Goal: Contribute content: Contribute content

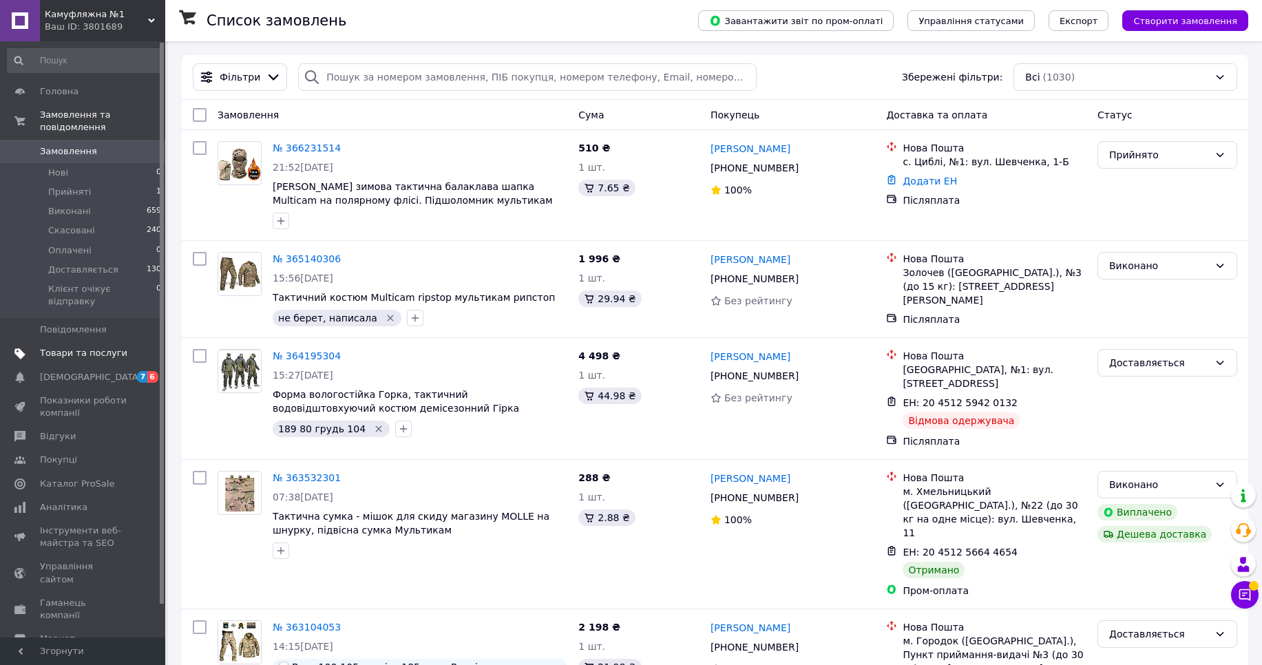
click at [82, 347] on span "Товари та послуги" at bounding box center [83, 353] width 87 height 12
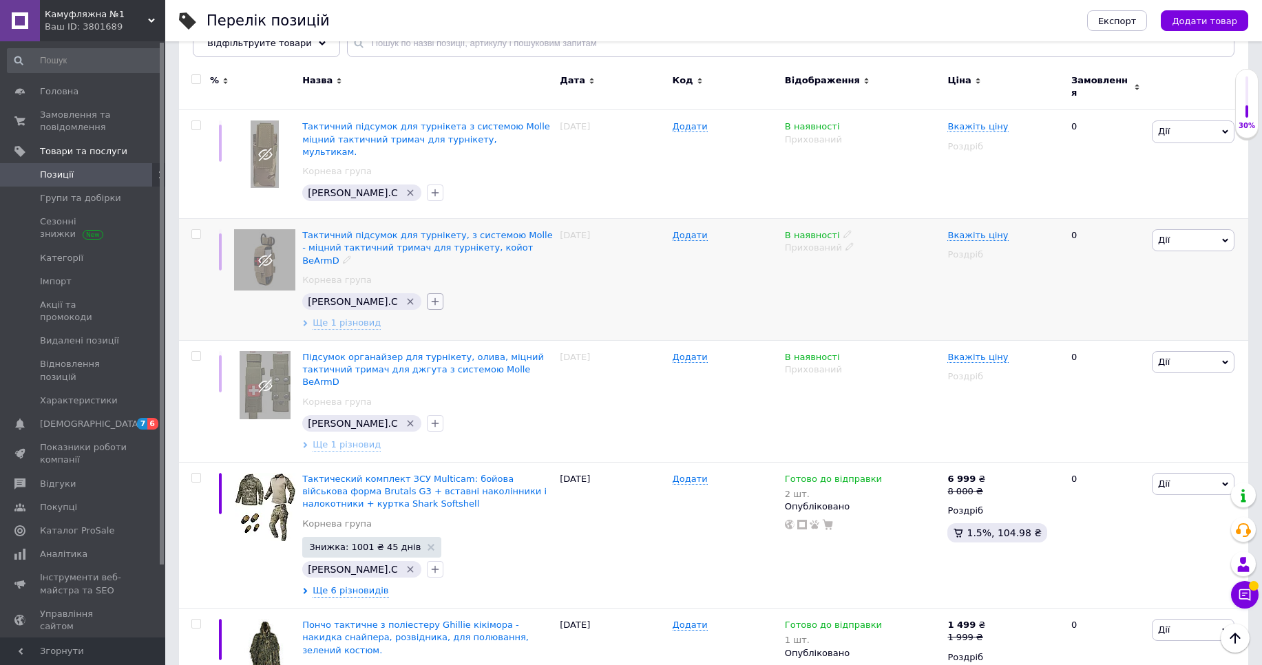
scroll to position [165, 0]
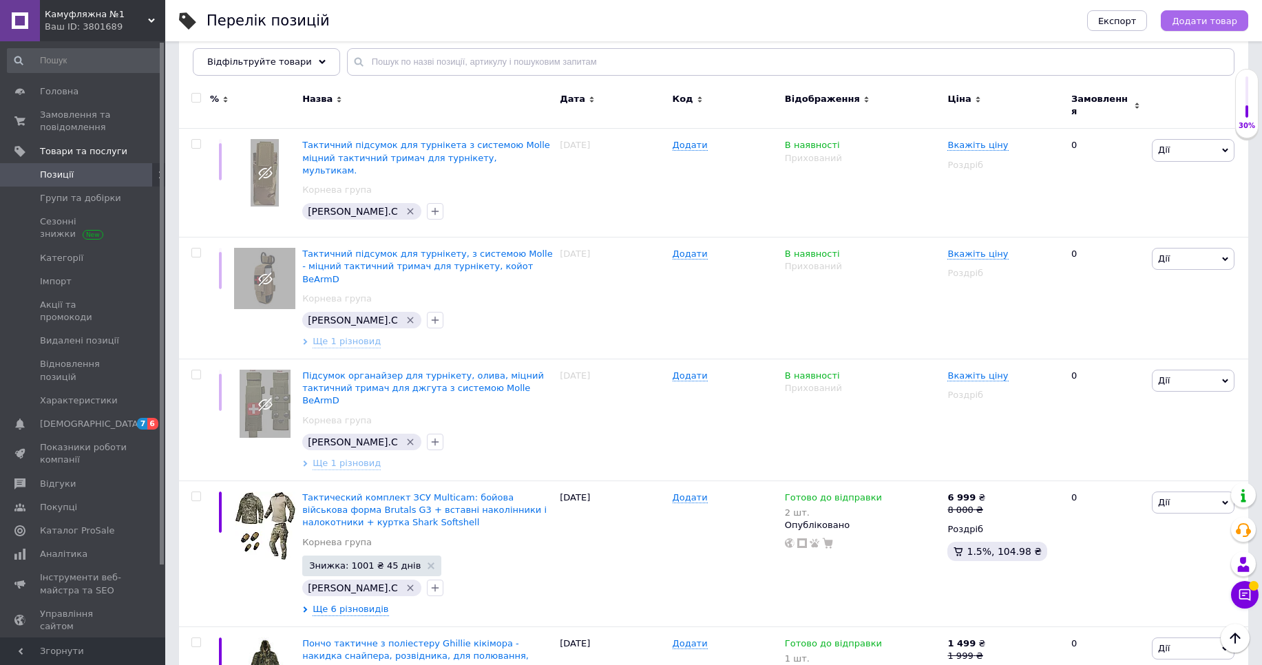
click at [1183, 28] on button "Додати товар" at bounding box center [1204, 20] width 87 height 21
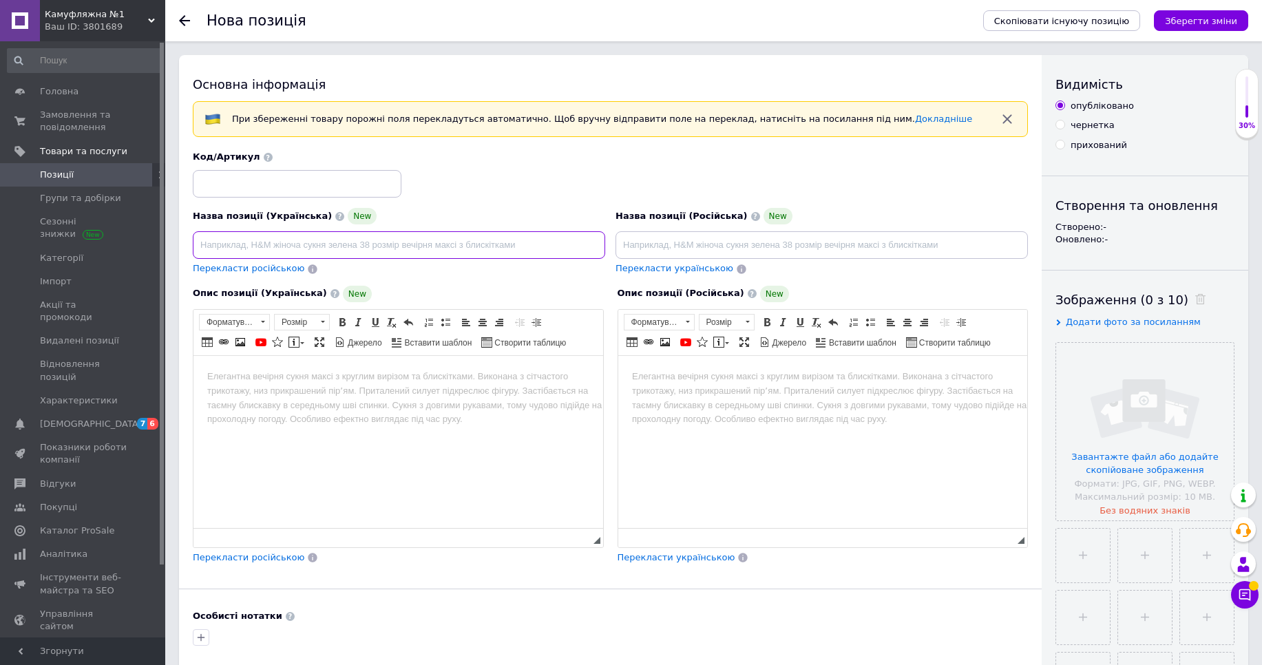
click at [364, 248] on input at bounding box center [399, 245] width 413 height 28
paste input "Комплект керамічних бронеплит STUDY ARMOR 6 клас (ДСТУ) / 2 шт — металокераміка…"
type input "Комплект керамічних бронеплит STUDY ARMOR 6 клас (ДСТУ) / 2 шт — металокераміка…"
click at [1070, 149] on label "прихований" at bounding box center [1092, 145] width 72 height 12
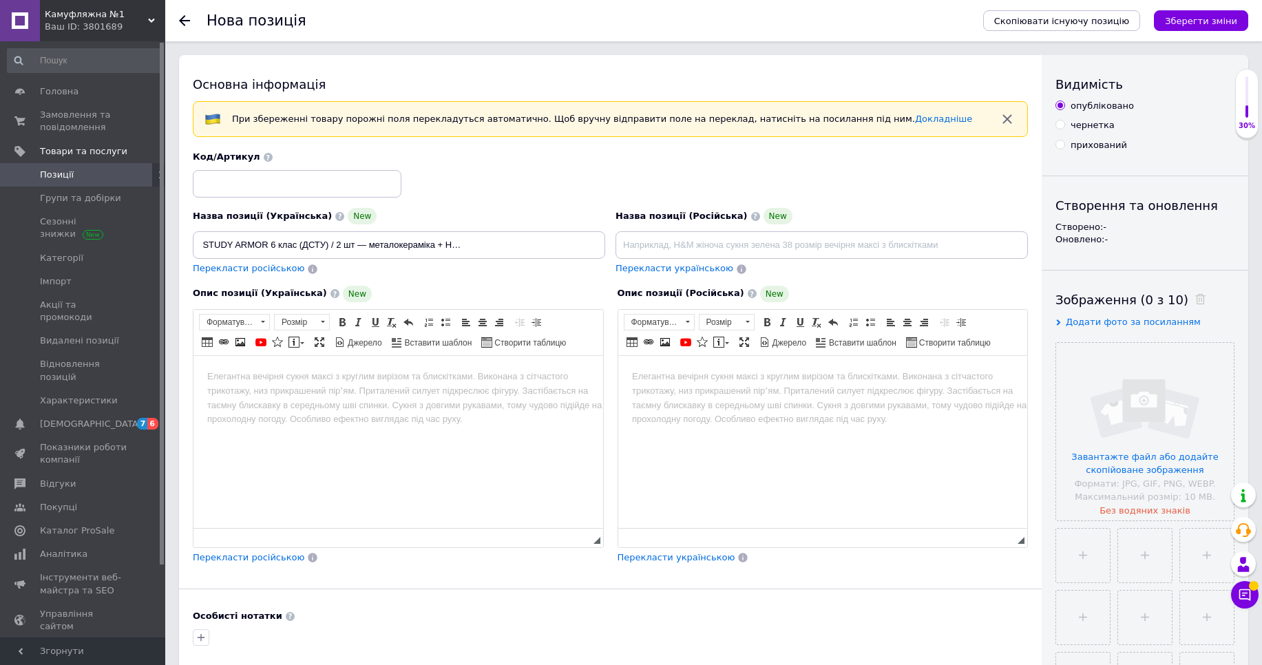
click at [1065, 149] on input "прихований" at bounding box center [1060, 144] width 9 height 9
radio input "true"
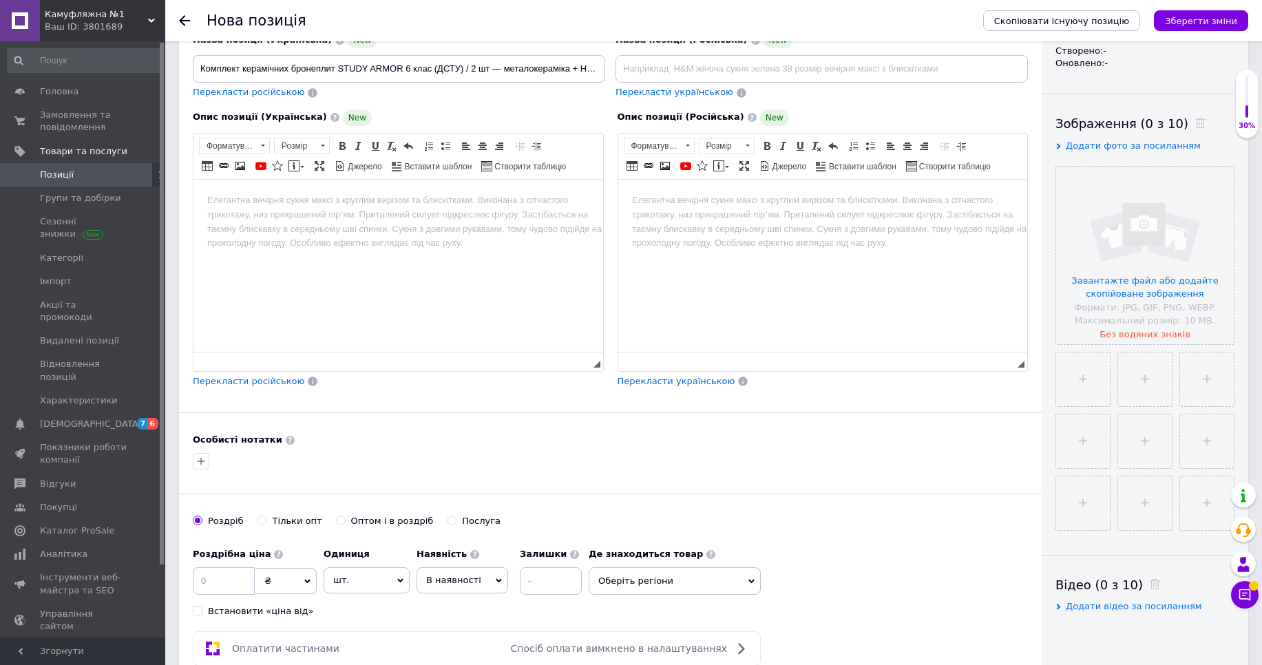
scroll to position [248, 0]
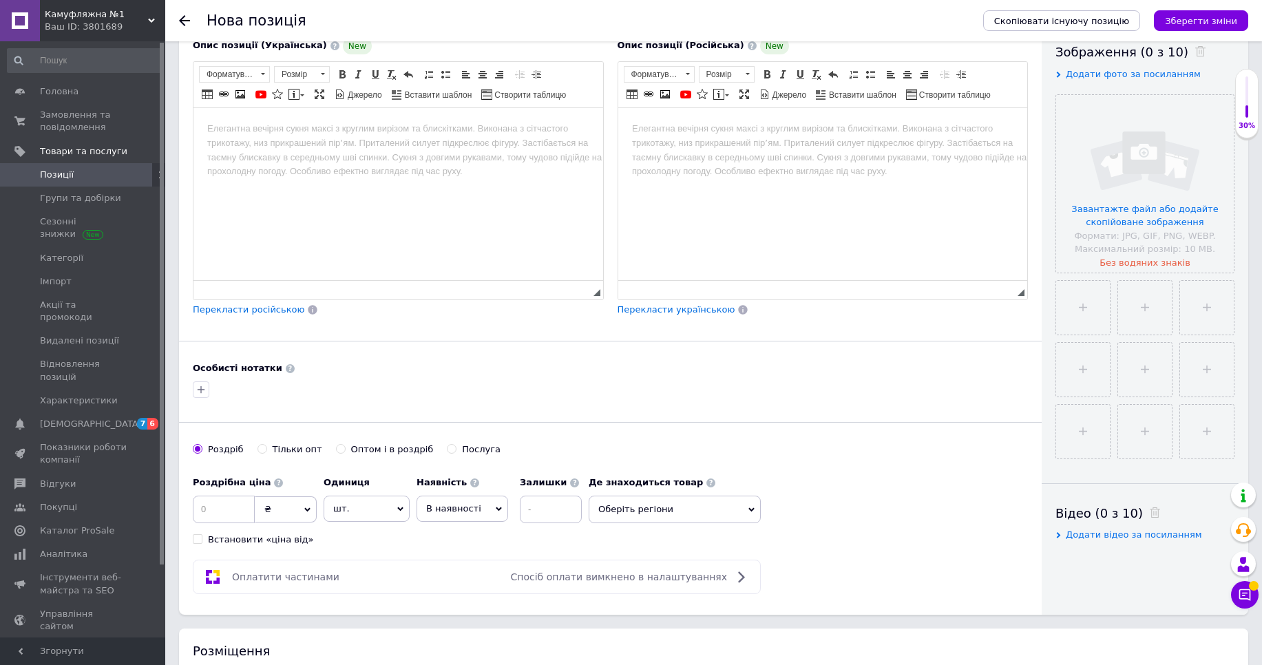
click at [663, 514] on span "Оберіть регіони" at bounding box center [675, 510] width 172 height 28
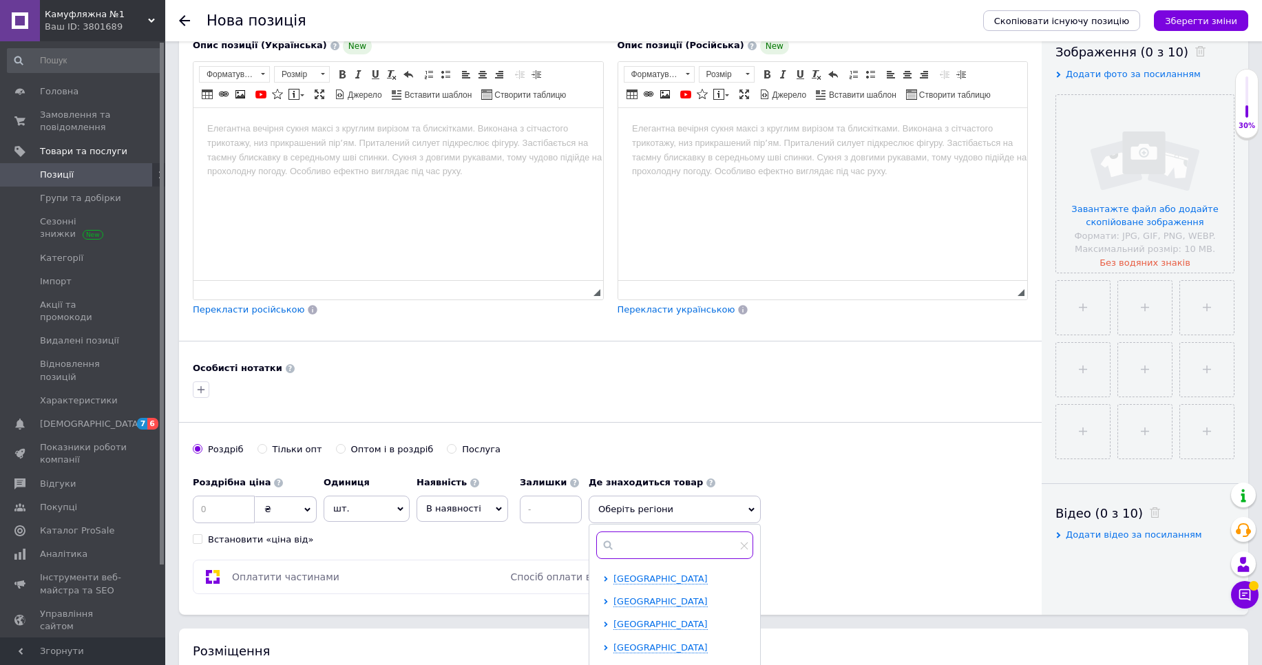
click at [644, 543] on input "text" at bounding box center [674, 546] width 157 height 28
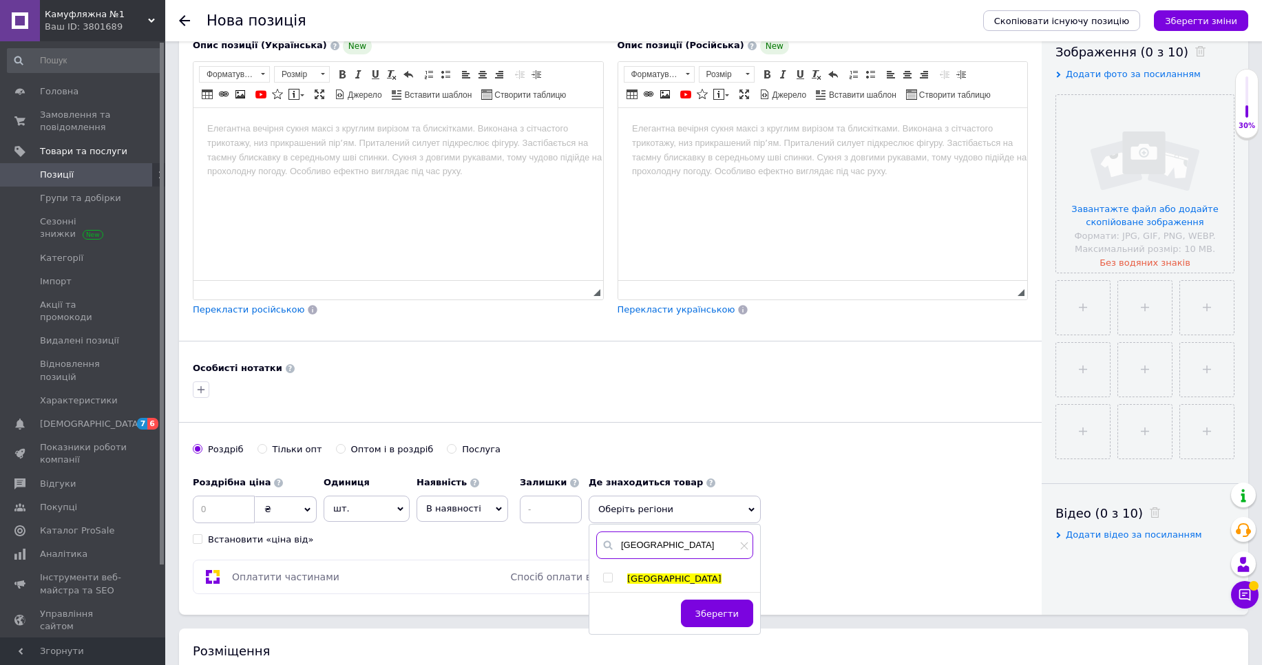
type input "[GEOGRAPHIC_DATA]"
click at [637, 583] on span "[GEOGRAPHIC_DATA]" at bounding box center [674, 579] width 94 height 10
checkbox input "true"
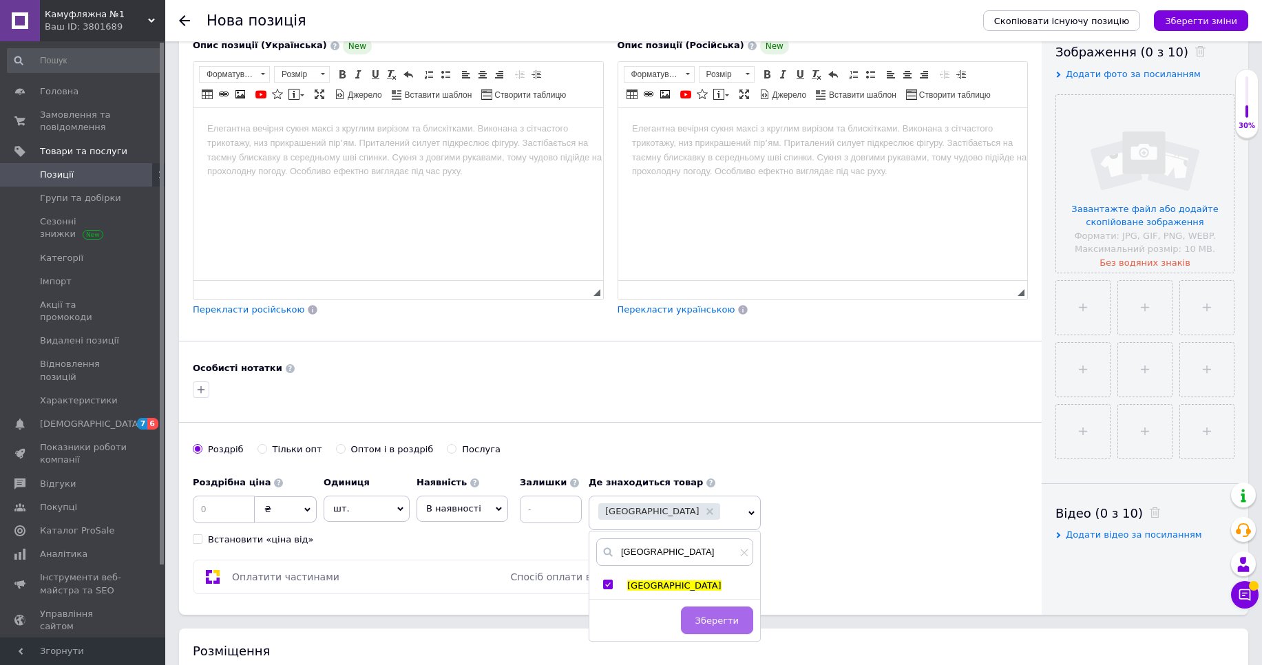
click at [722, 620] on span "Зберегти" at bounding box center [717, 621] width 43 height 10
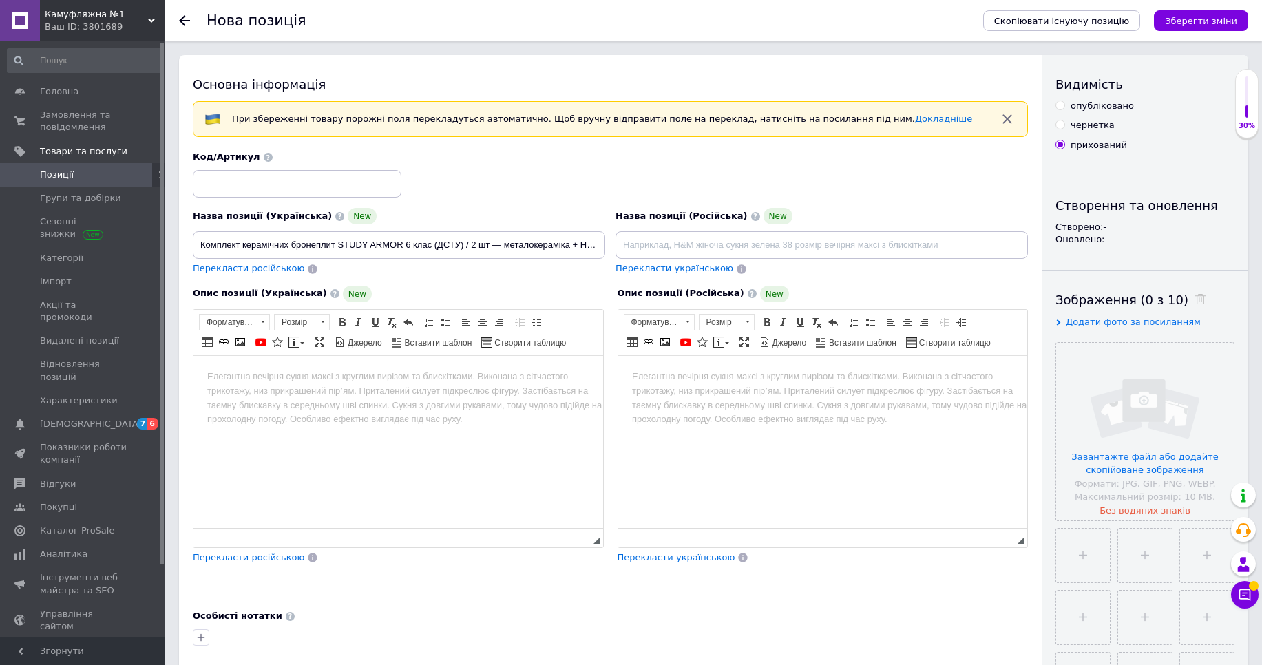
click at [367, 397] on html at bounding box center [399, 376] width 410 height 42
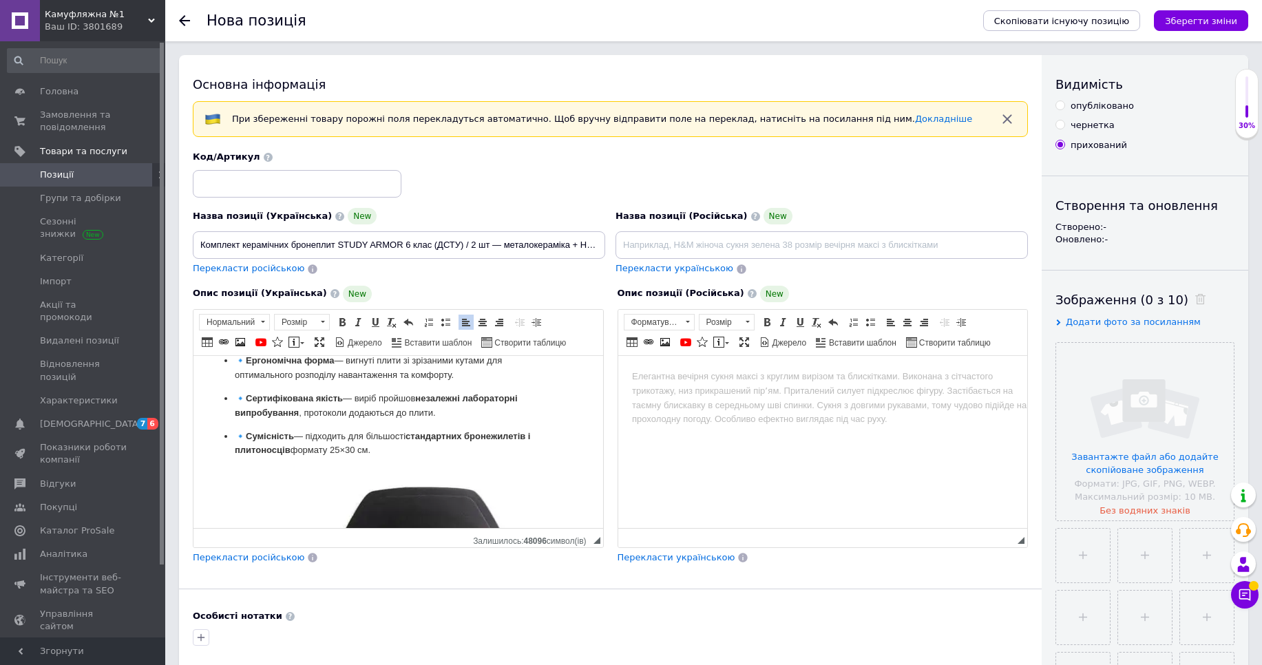
scroll to position [1097, 0]
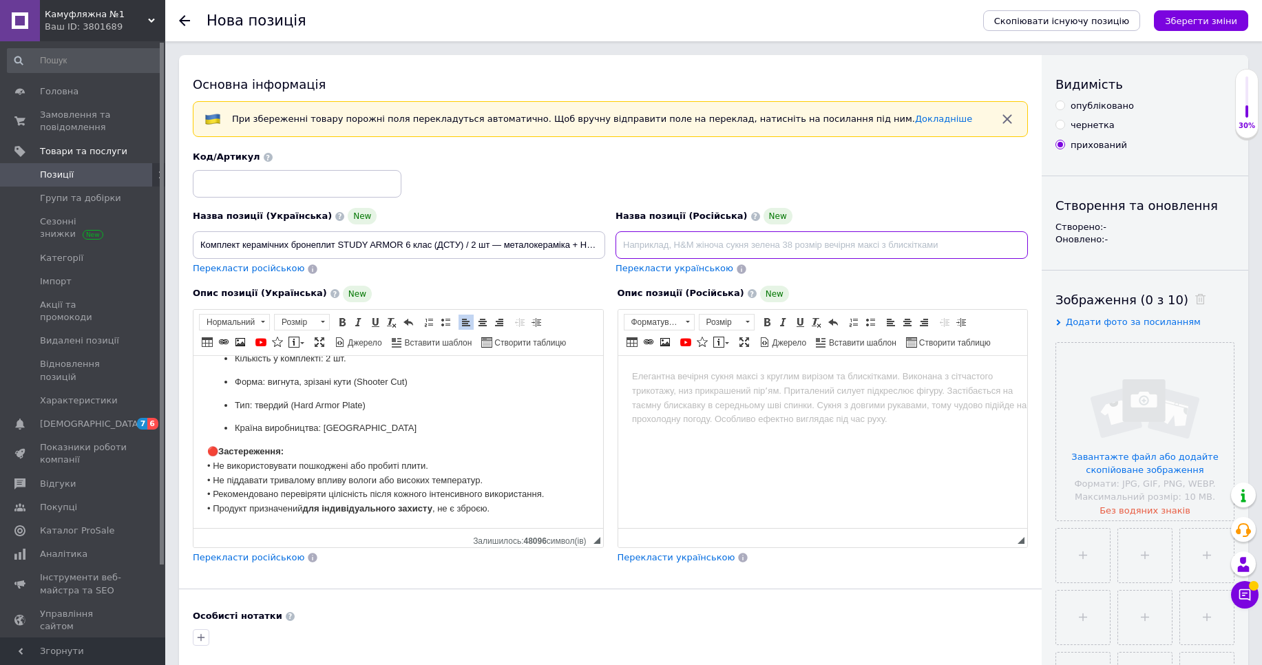
click at [663, 247] on input at bounding box center [822, 245] width 413 height 28
type input "Комплект керамических бронеплит STUDY ARMOR 6 класс (ДСТУ) / 2 шт — металлокера…"
drag, startPoint x: 698, startPoint y: 411, endPoint x: 1157, endPoint y: 663, distance: 523.1
click at [698, 397] on html at bounding box center [823, 376] width 410 height 42
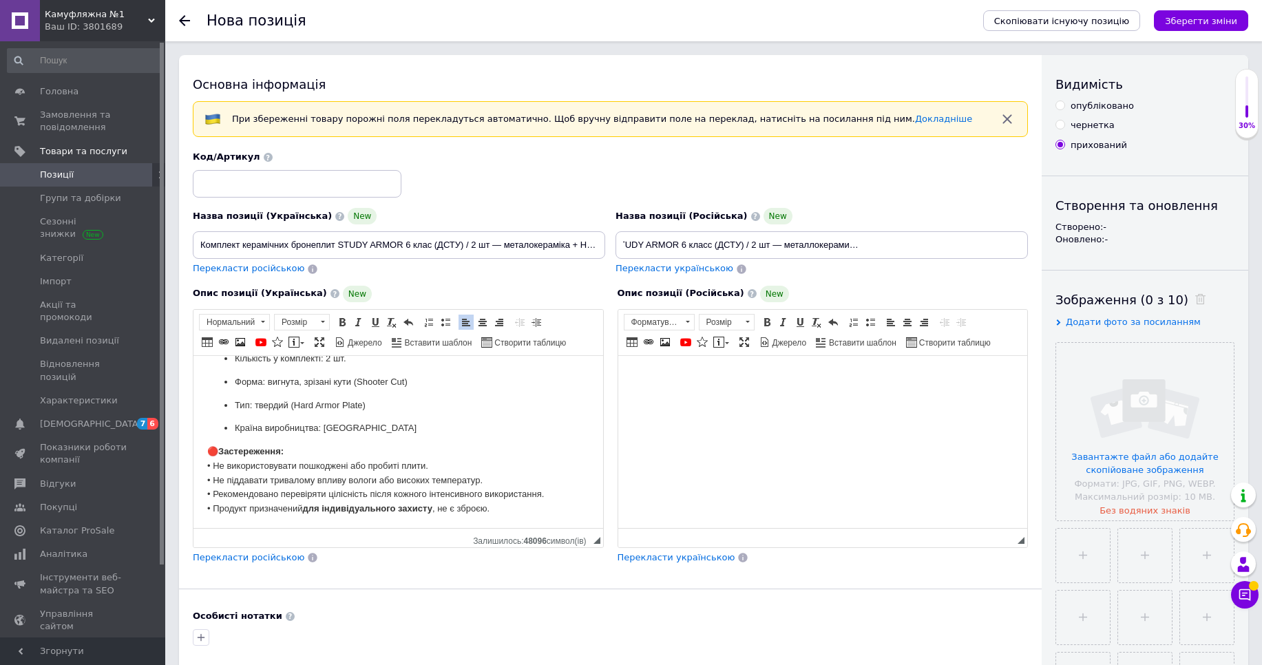
scroll to position [0, 0]
click at [678, 382] on body "Редактор, 9267DC6A-AB73-4A64-AD69-E7A0B743C5EC" at bounding box center [823, 376] width 382 height 14
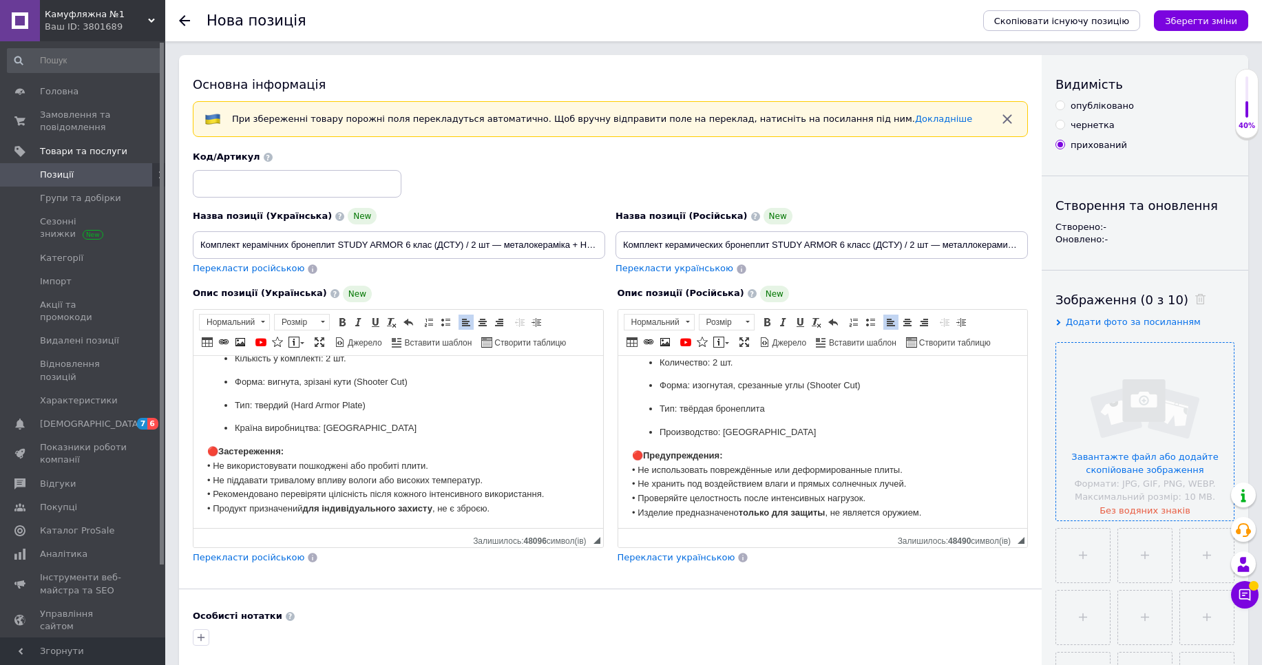
click at [1157, 466] on input "file" at bounding box center [1146, 432] width 178 height 178
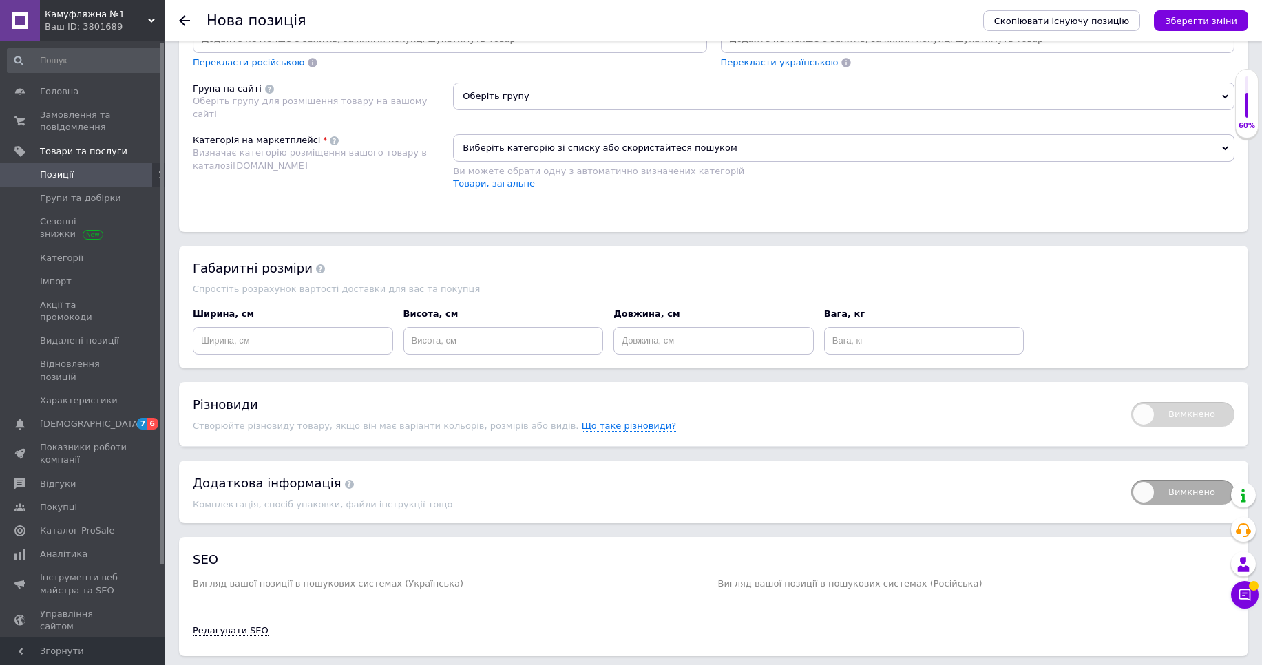
scroll to position [744, 0]
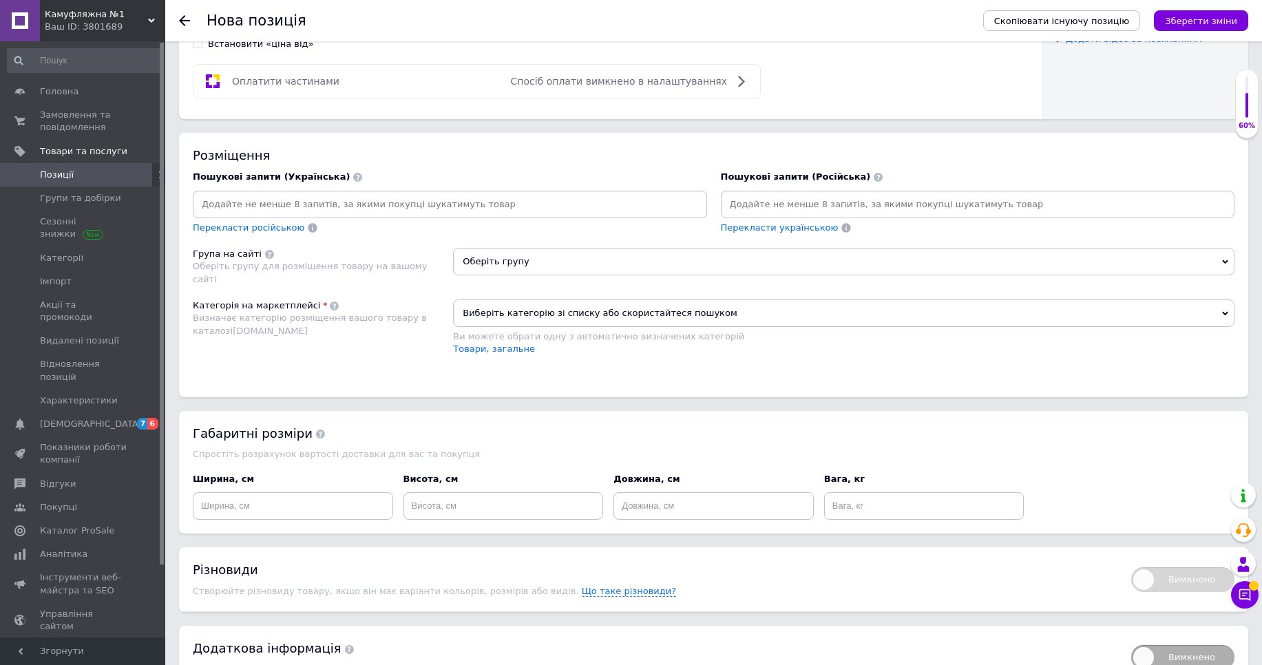
click at [331, 197] on input at bounding box center [450, 204] width 509 height 21
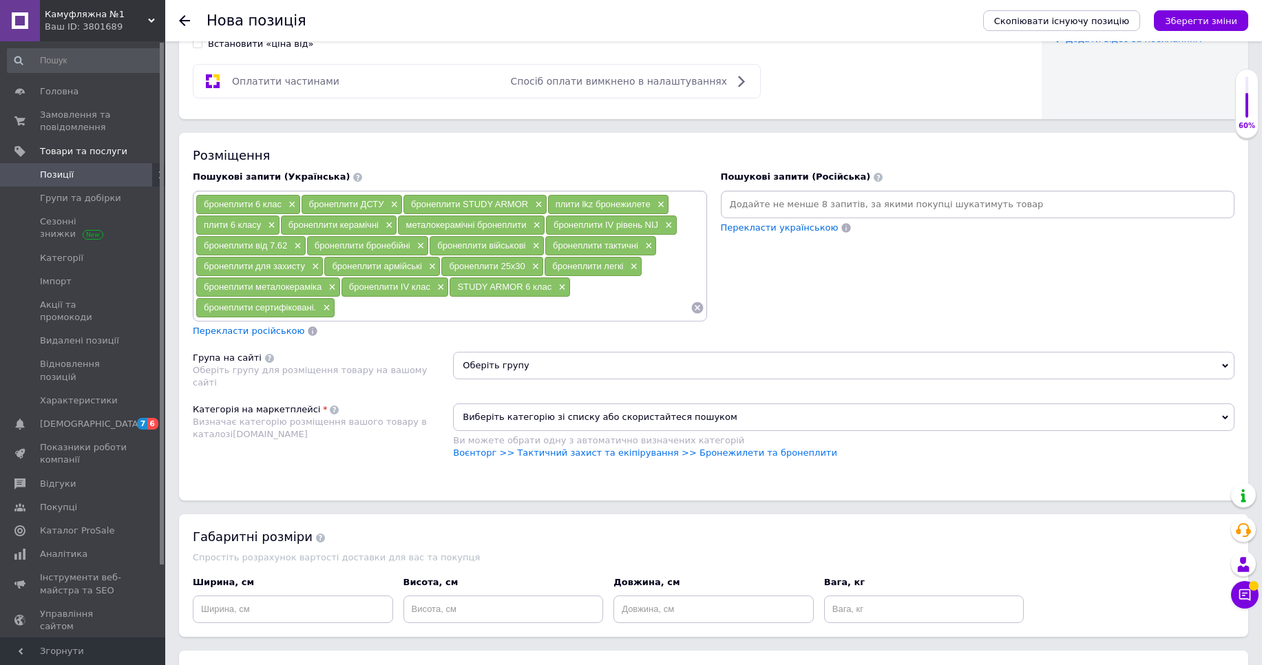
click at [749, 197] on input at bounding box center [978, 204] width 509 height 21
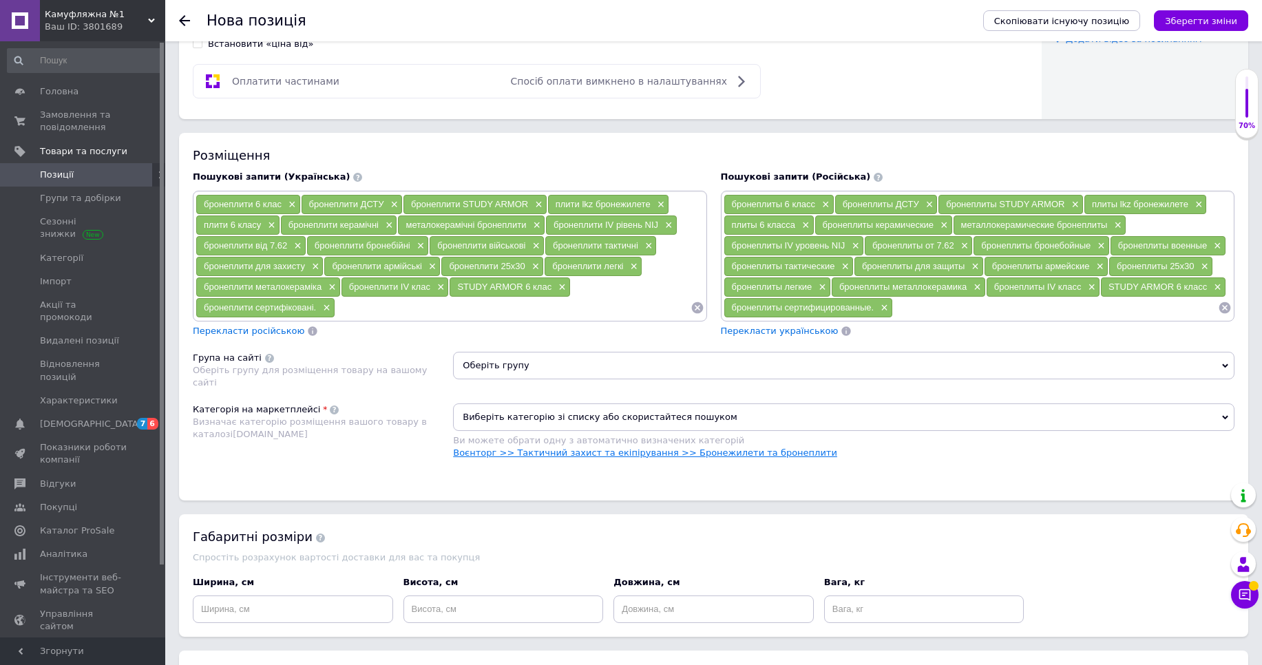
click at [720, 455] on link "Воєнторг >> Тактичний захист та екіпірування >> Бронежилети та бронеплити" at bounding box center [645, 453] width 384 height 10
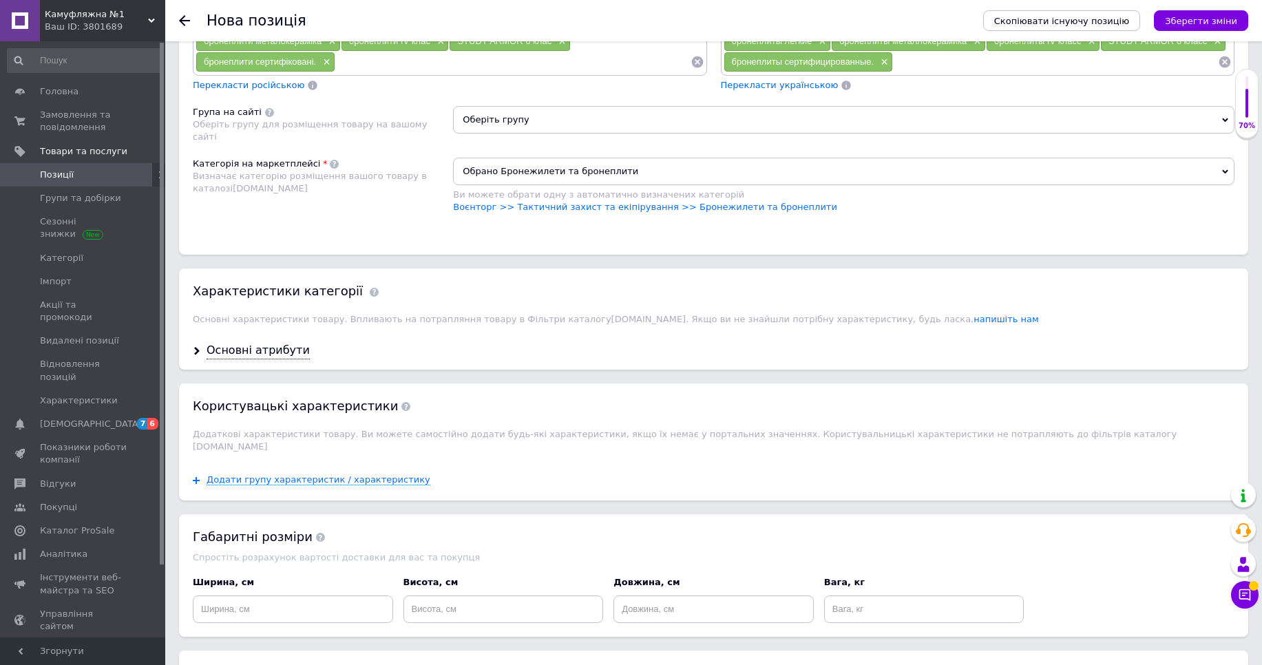
scroll to position [992, 0]
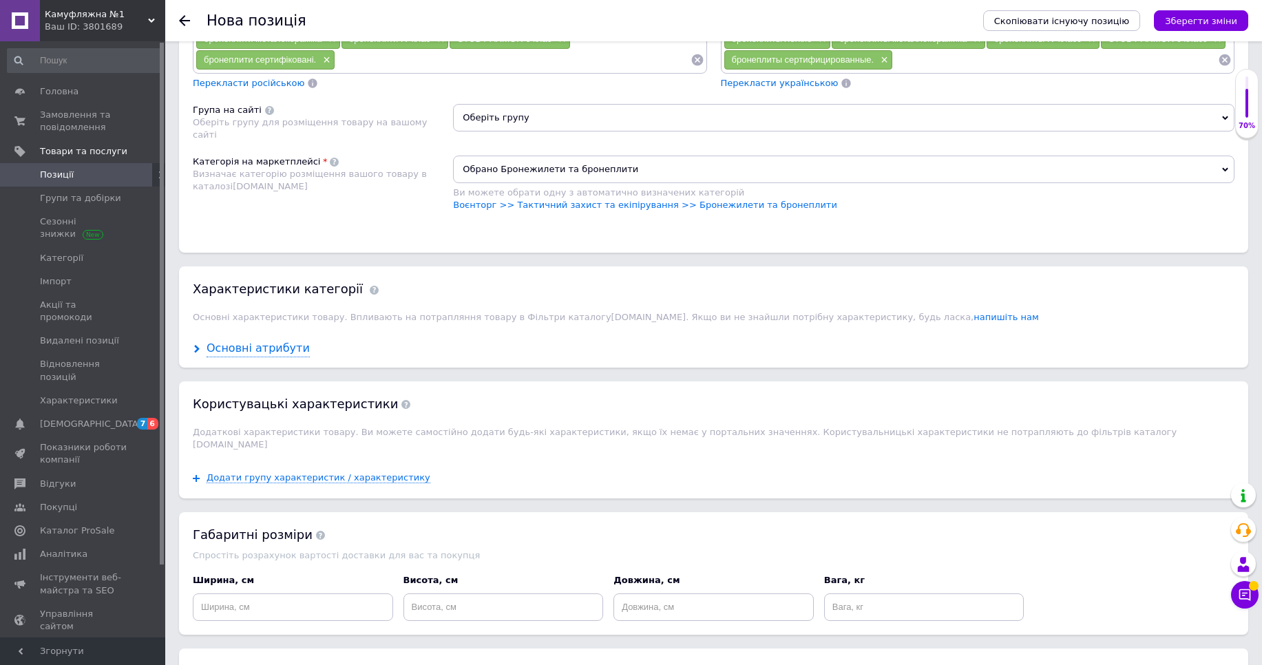
click at [278, 353] on div "Основні атрибути" at bounding box center [258, 349] width 103 height 16
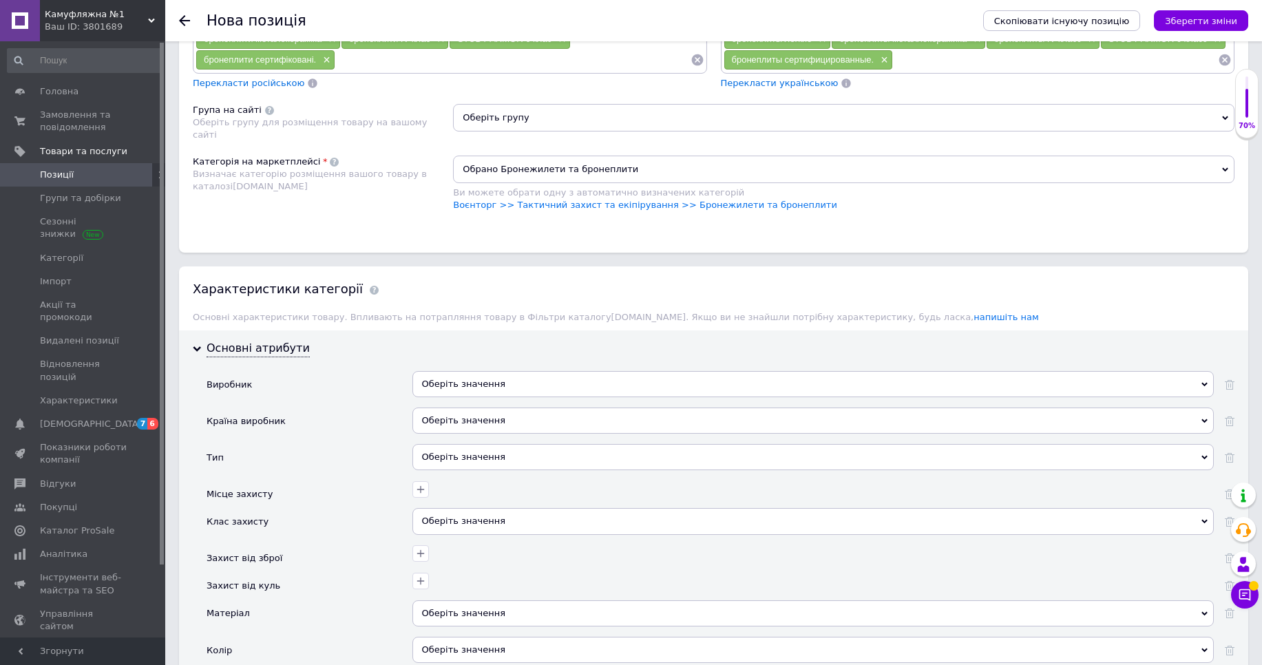
click at [514, 388] on div "Оберіть значення" at bounding box center [814, 384] width 802 height 26
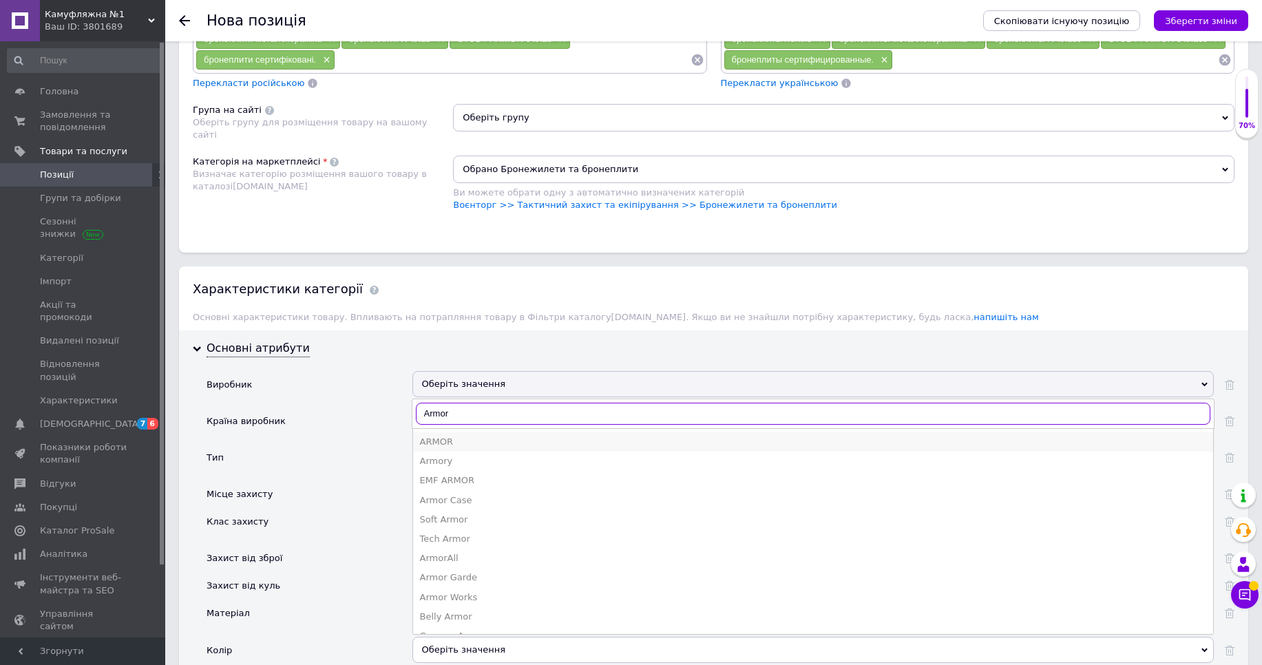
type input "Armor"
click at [464, 438] on div "ARMOR" at bounding box center [813, 442] width 787 height 12
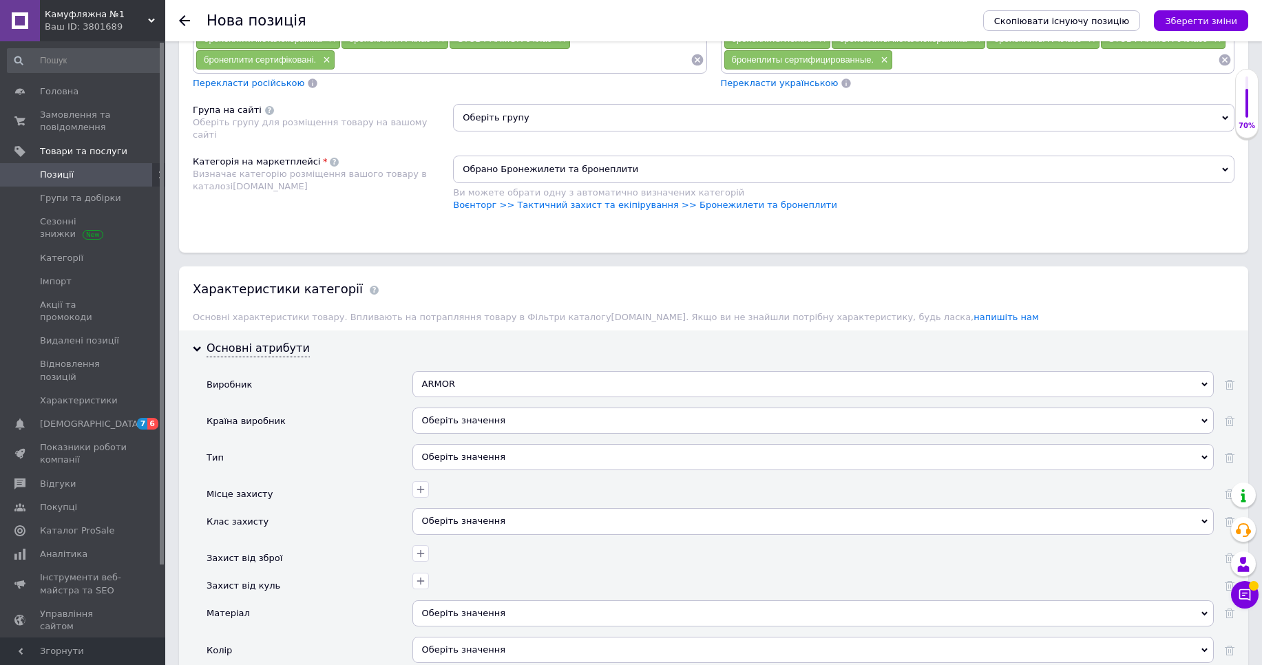
click at [464, 421] on div "Оберіть значення" at bounding box center [814, 421] width 802 height 26
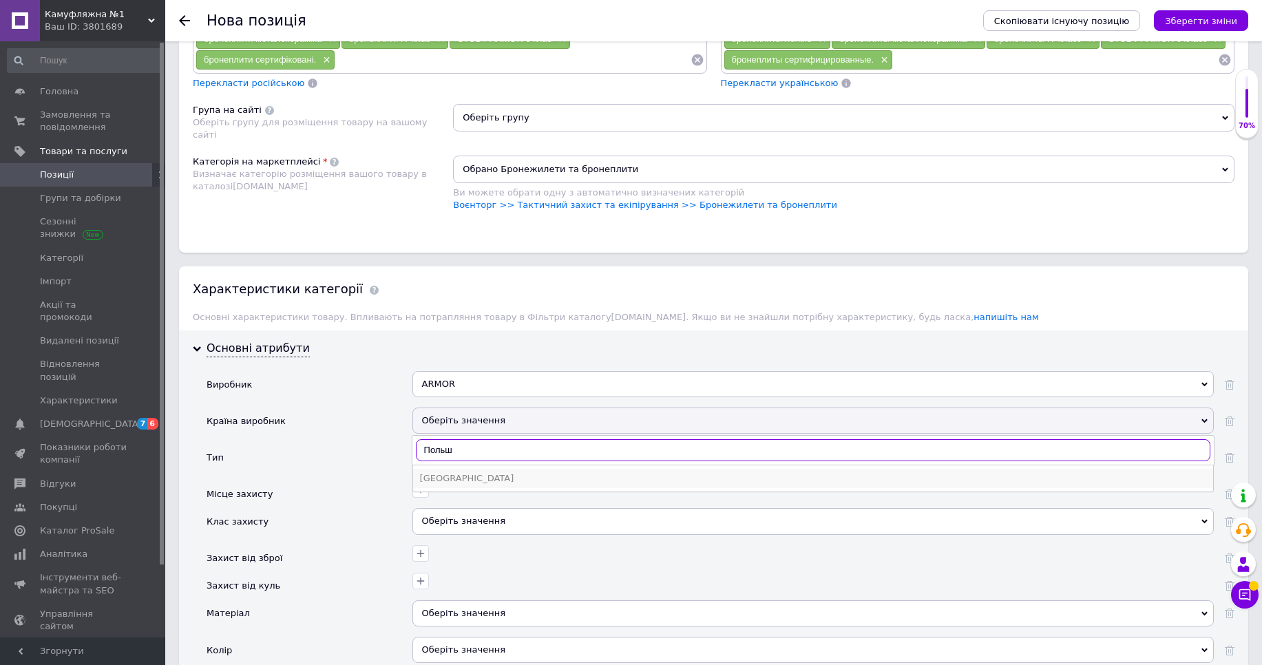
type input "Польш"
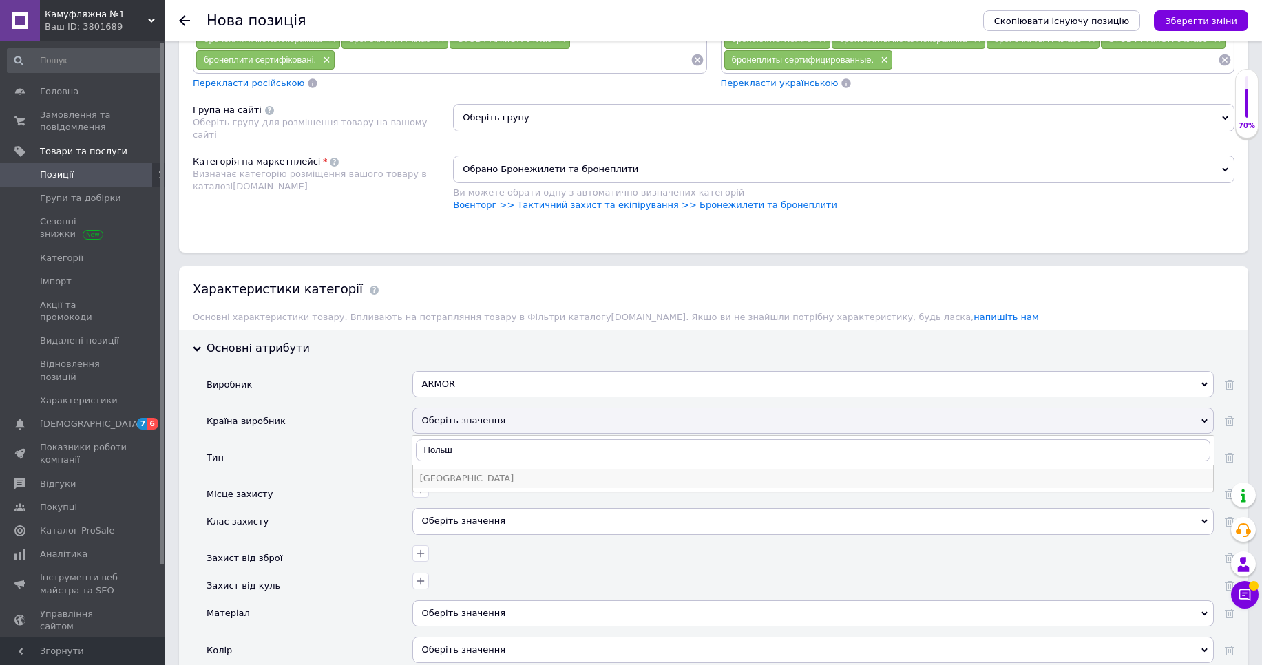
click at [457, 477] on div "[GEOGRAPHIC_DATA]" at bounding box center [813, 478] width 787 height 12
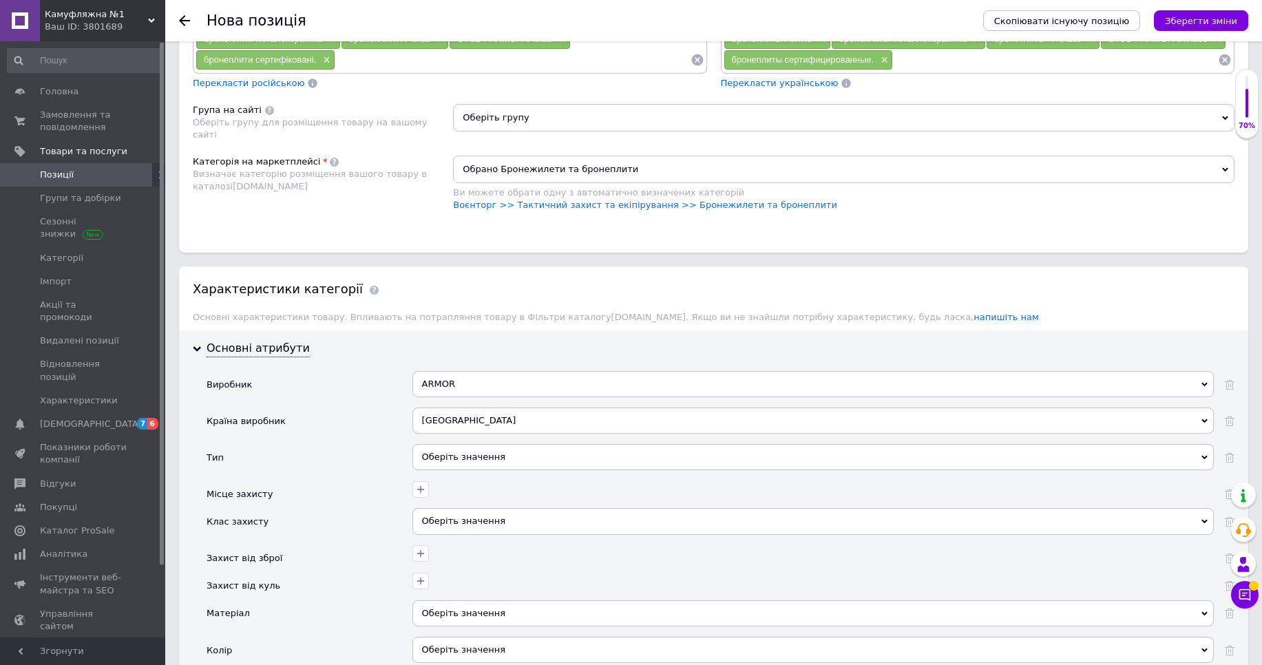
click at [460, 464] on div "Оберіть значення" at bounding box center [814, 457] width 802 height 26
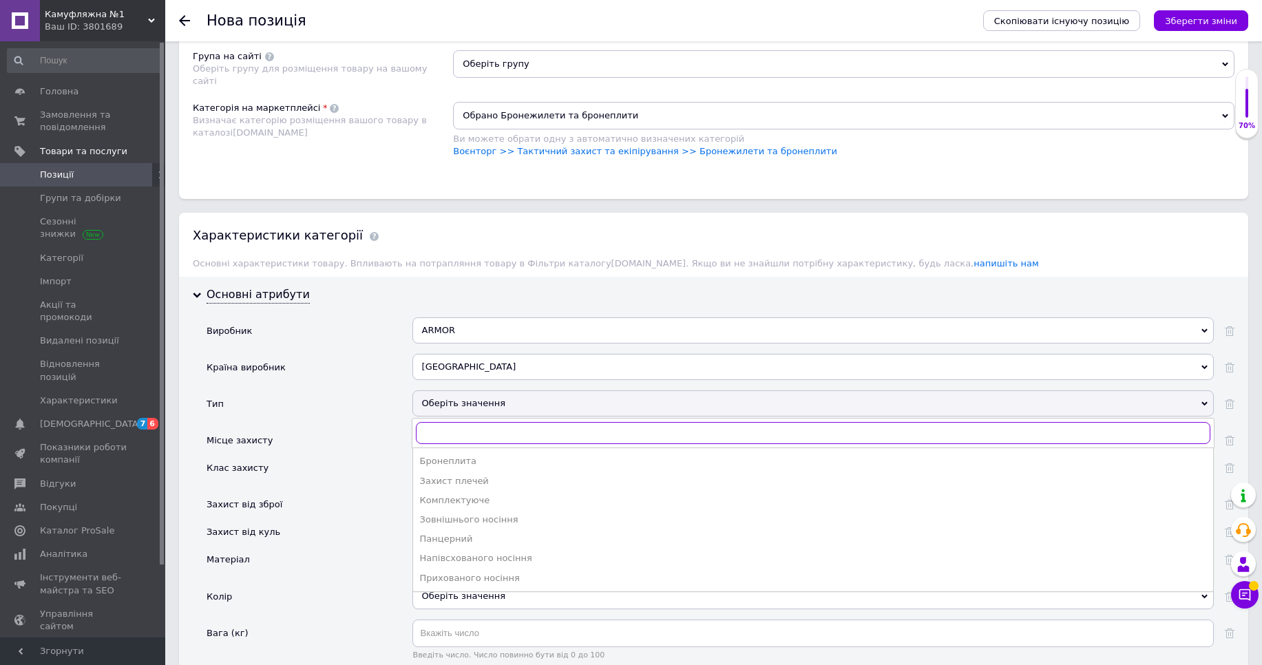
scroll to position [1074, 0]
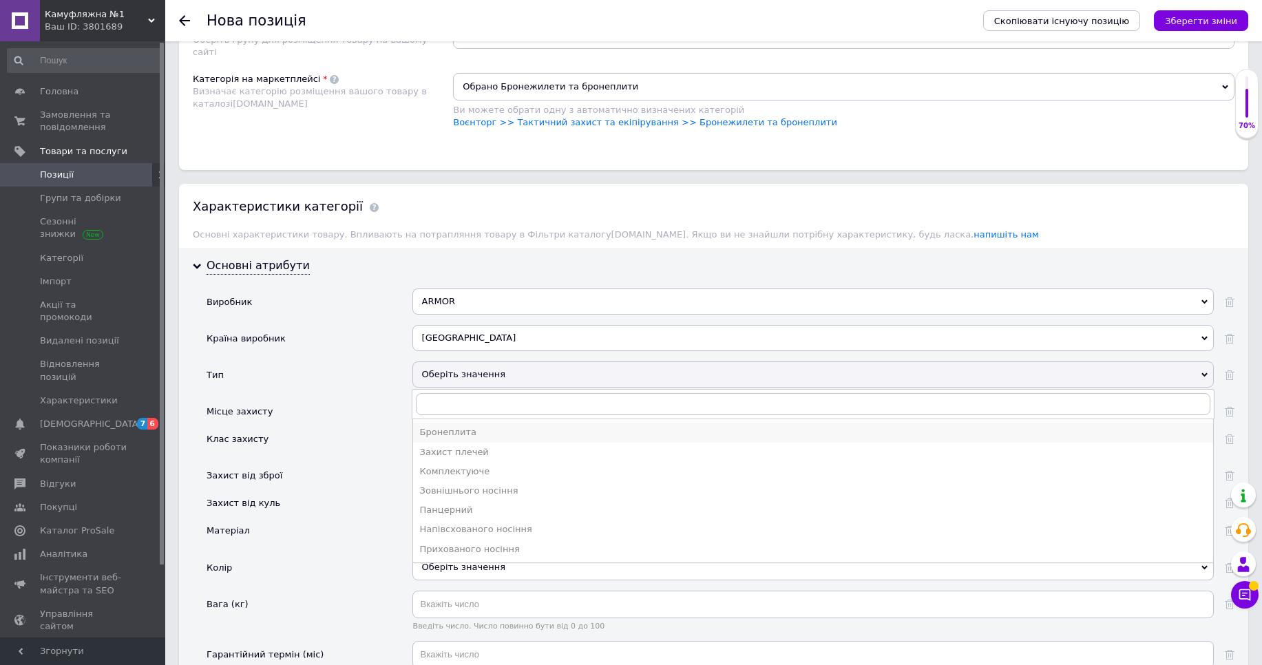
click at [464, 437] on div "Бронеплита" at bounding box center [813, 432] width 787 height 12
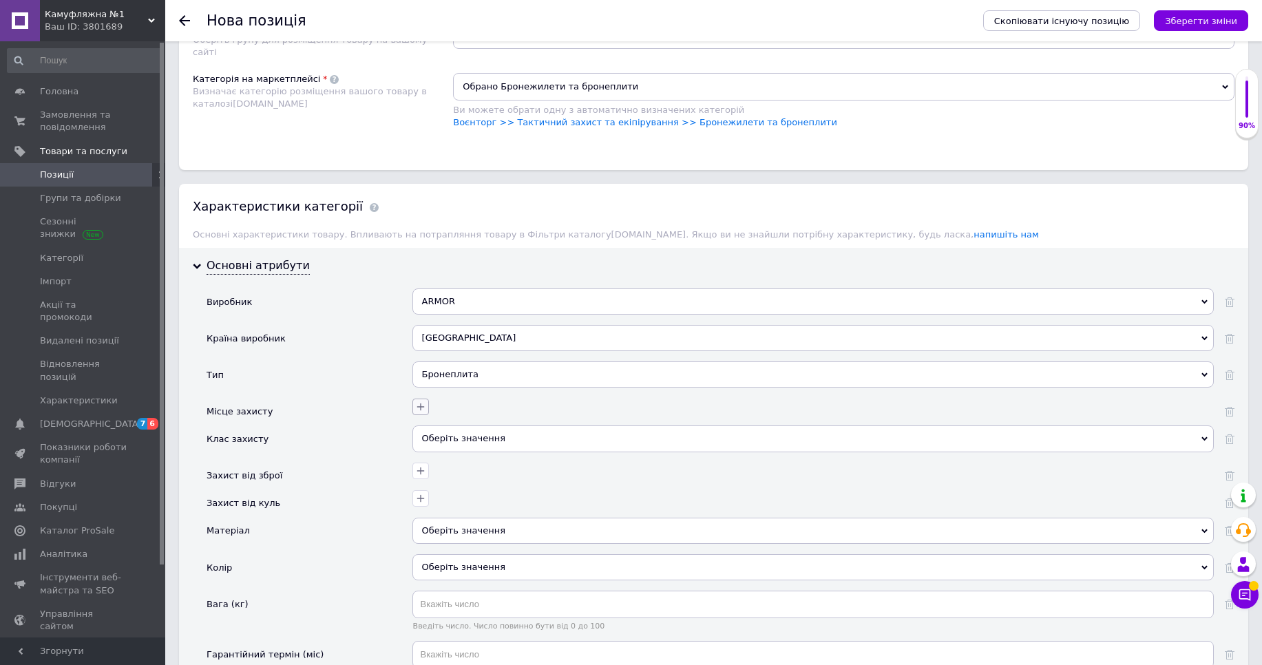
click at [419, 412] on icon "button" at bounding box center [420, 407] width 11 height 11
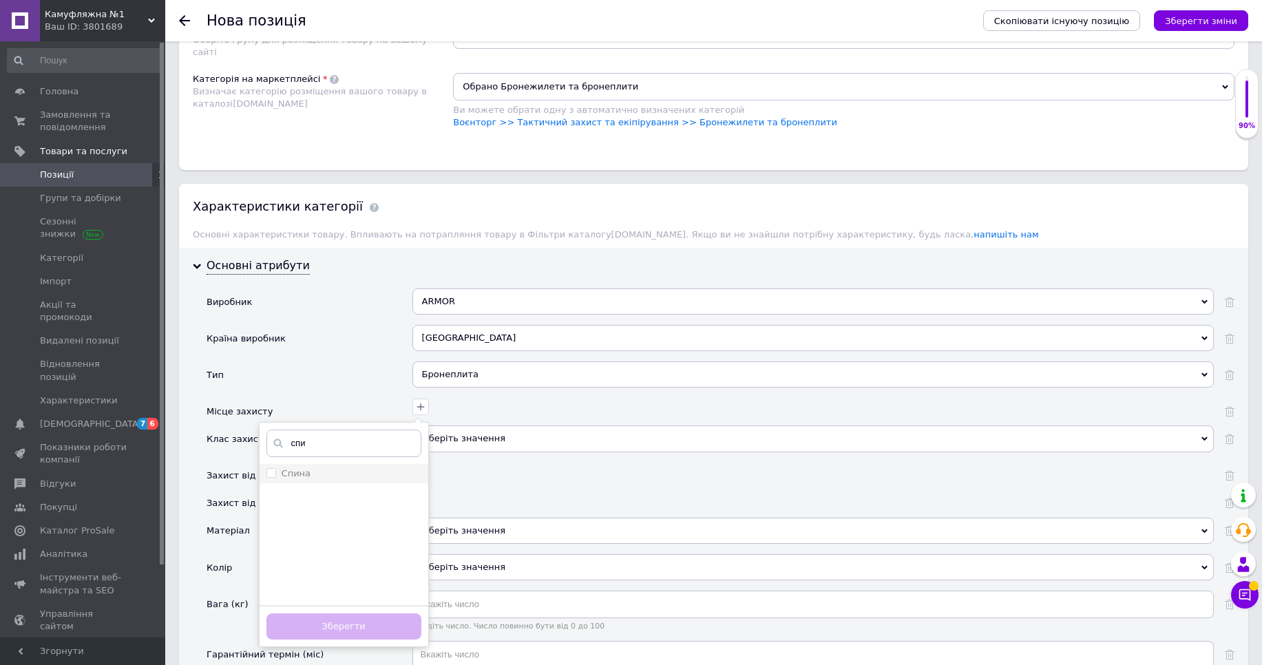
type input "спи"
click at [269, 477] on span at bounding box center [272, 473] width 10 height 10
click at [269, 477] on input "Спина" at bounding box center [271, 472] width 9 height 9
click at [302, 480] on div "Спина" at bounding box center [297, 474] width 30 height 12
click at [275, 477] on input "Спина" at bounding box center [271, 472] width 9 height 9
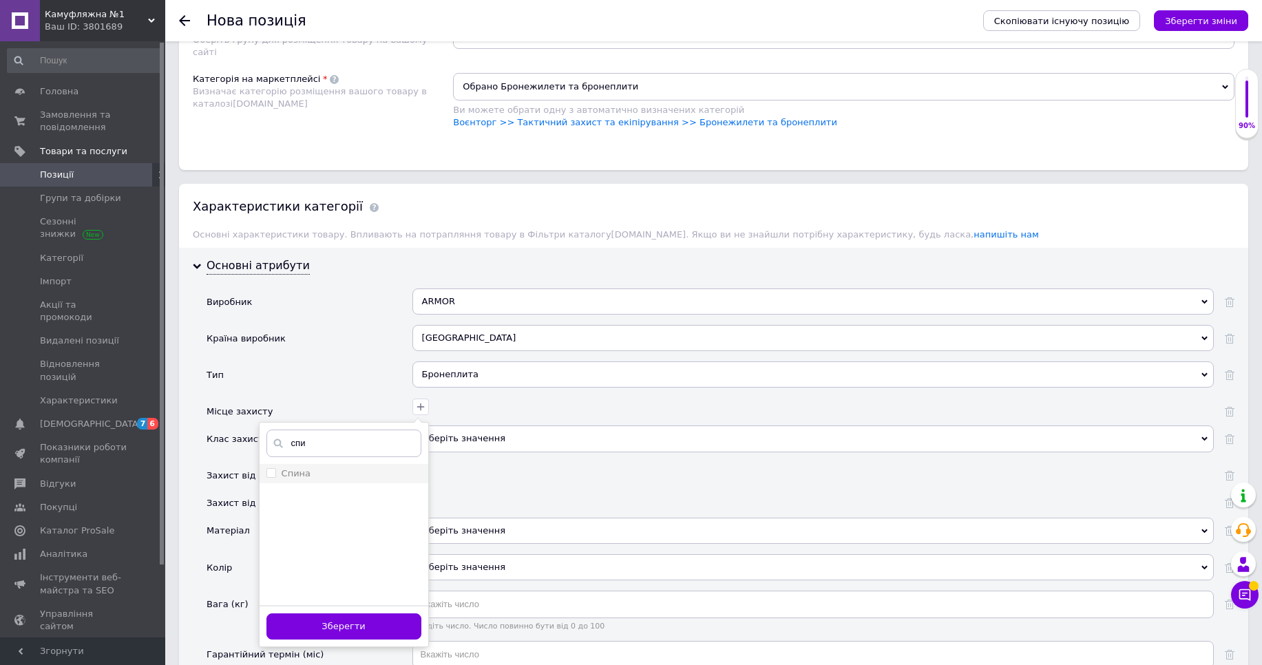
click at [277, 468] on label "Спина" at bounding box center [289, 474] width 45 height 12
click at [275, 468] on input "Спина" at bounding box center [271, 472] width 9 height 9
click at [273, 475] on input "Спина" at bounding box center [271, 472] width 9 height 9
checkbox input "true"
click at [342, 624] on button "Зберегти" at bounding box center [344, 627] width 155 height 27
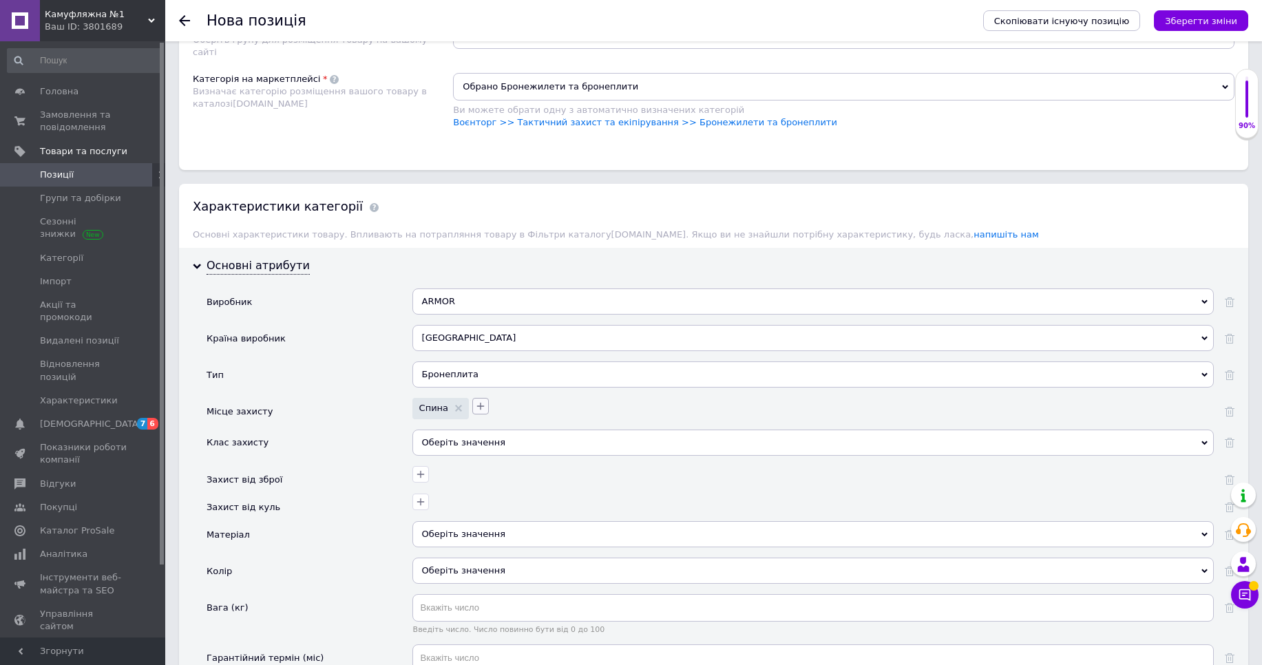
click at [478, 411] on icon "button" at bounding box center [480, 406] width 11 height 11
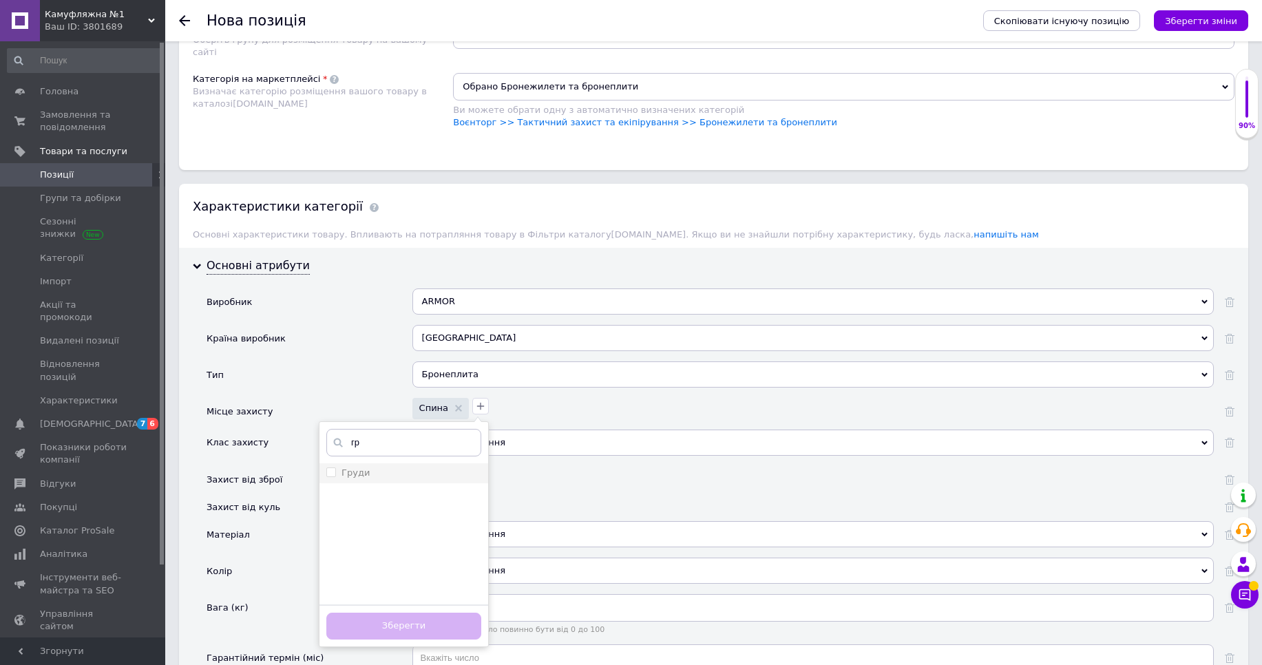
type input "гр"
click at [368, 466] on li "Груди" at bounding box center [404, 473] width 169 height 19
checkbox input "true"
click at [404, 638] on button "Зберегти" at bounding box center [403, 626] width 155 height 27
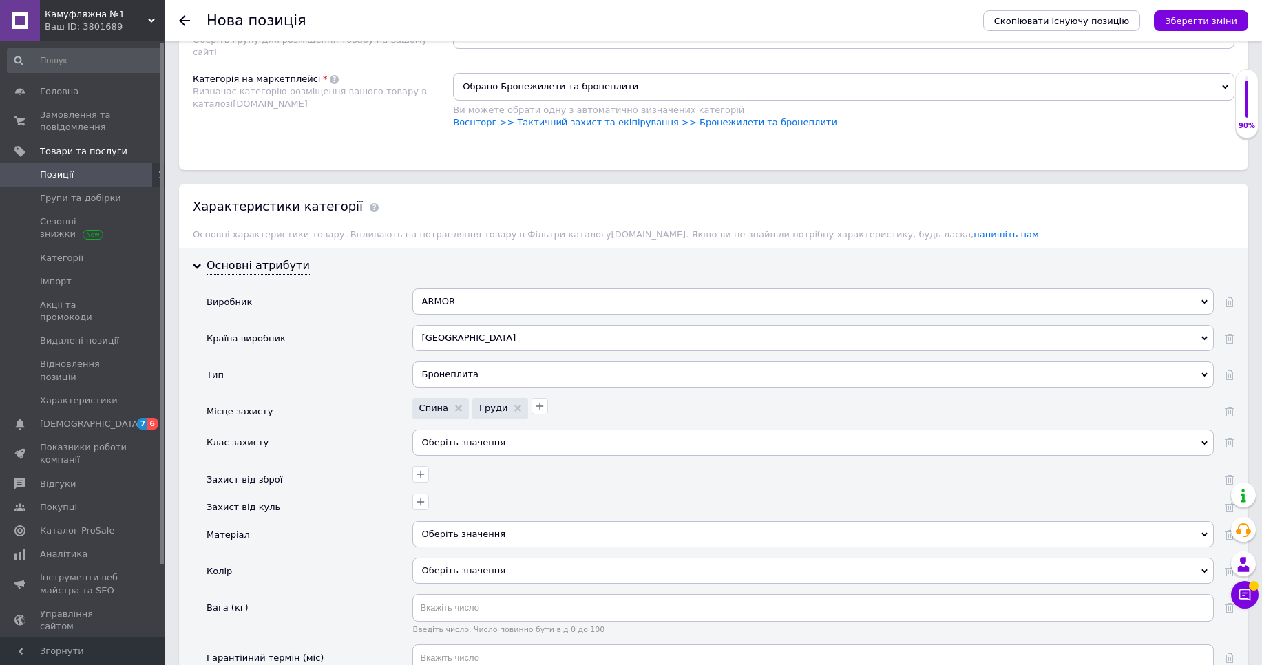
click at [462, 445] on div "Оберіть значення" at bounding box center [814, 443] width 802 height 26
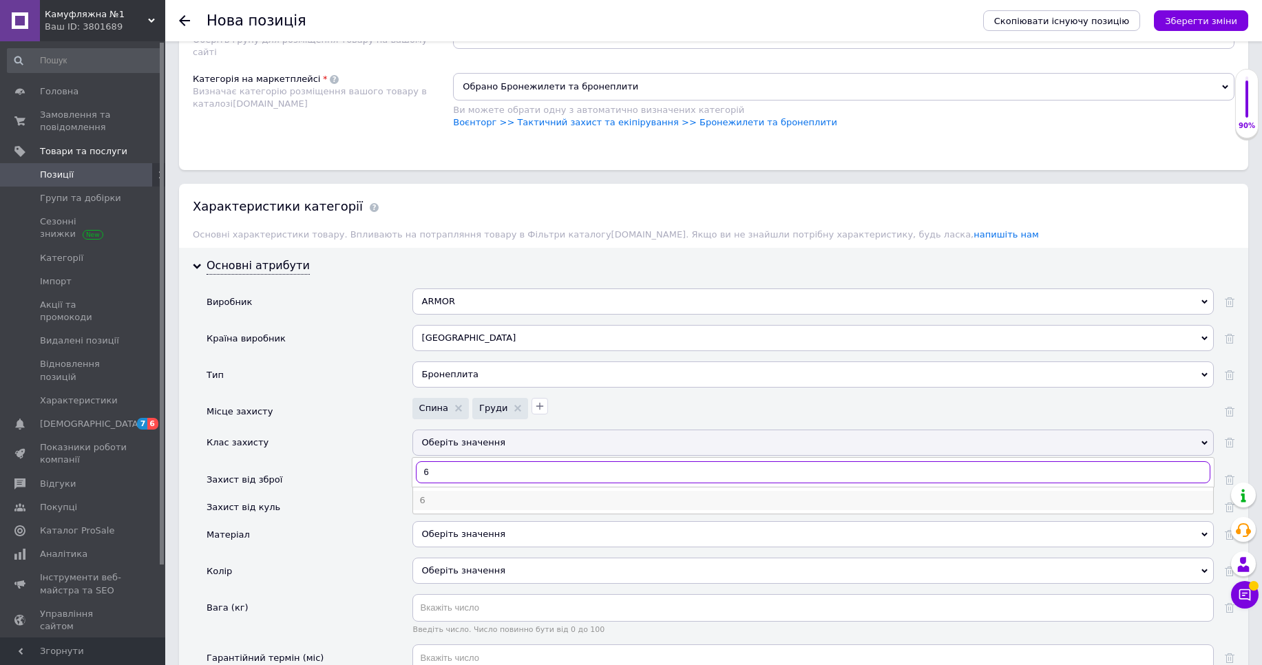
type input "6"
click at [442, 499] on div "6" at bounding box center [813, 501] width 787 height 12
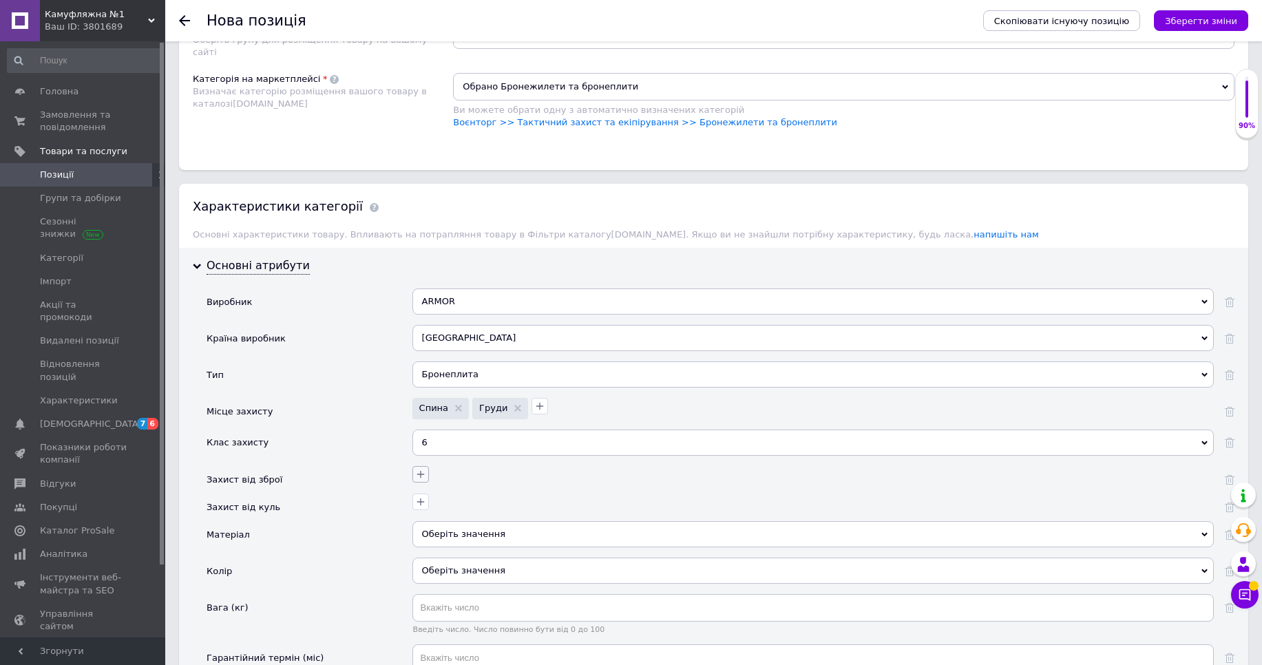
click at [422, 477] on icon "button" at bounding box center [420, 474] width 11 height 11
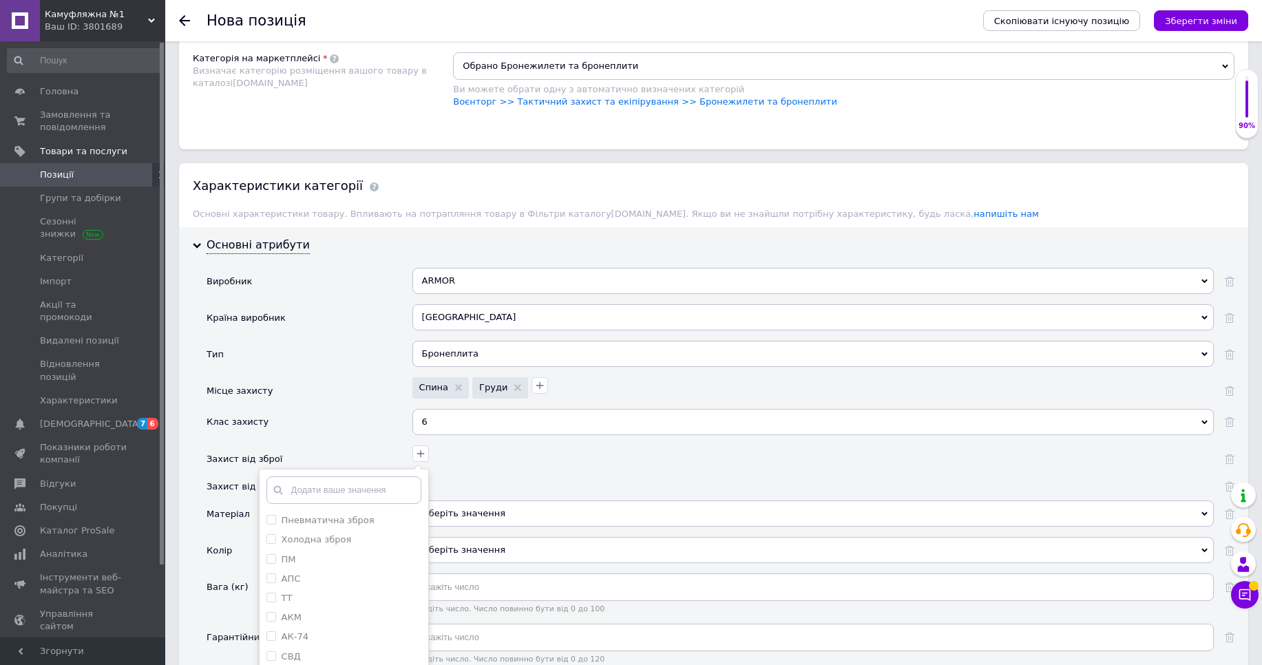
scroll to position [1157, 0]
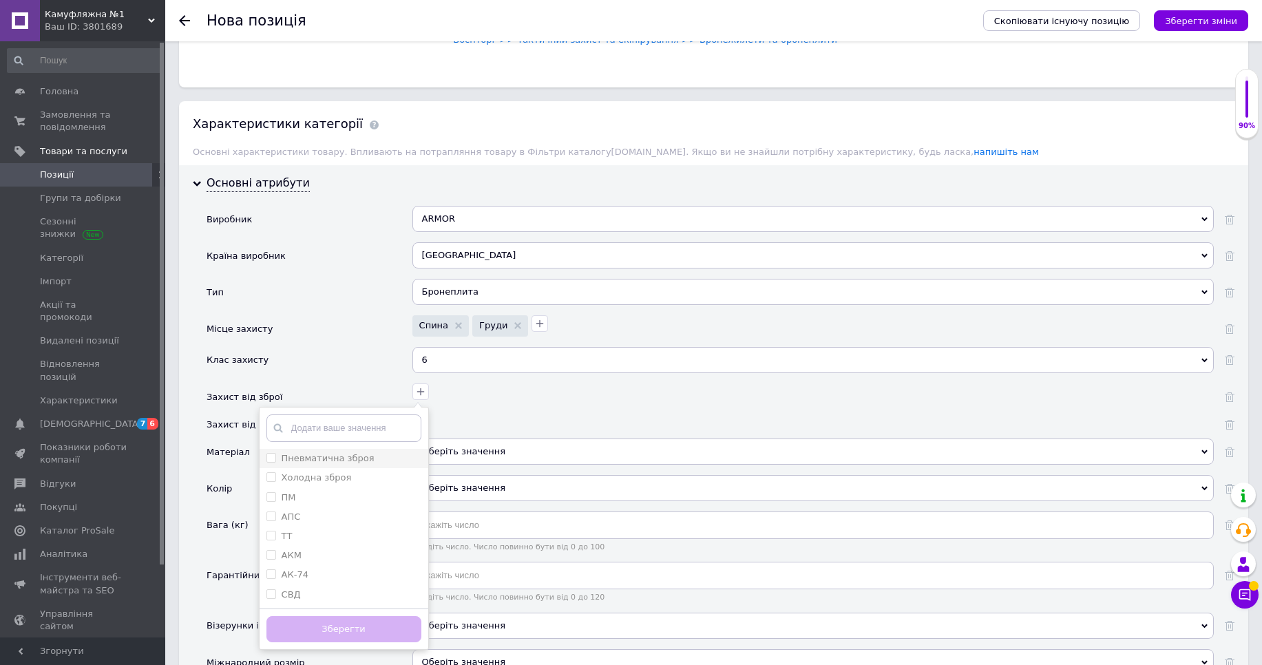
click at [298, 457] on label "Пневматична зброя" at bounding box center [328, 458] width 93 height 10
checkbox зброя "true"
click at [300, 483] on label "Холодна зброя" at bounding box center [317, 477] width 70 height 10
checkbox зброя "true"
click at [299, 498] on div "ПМ" at bounding box center [344, 498] width 155 height 12
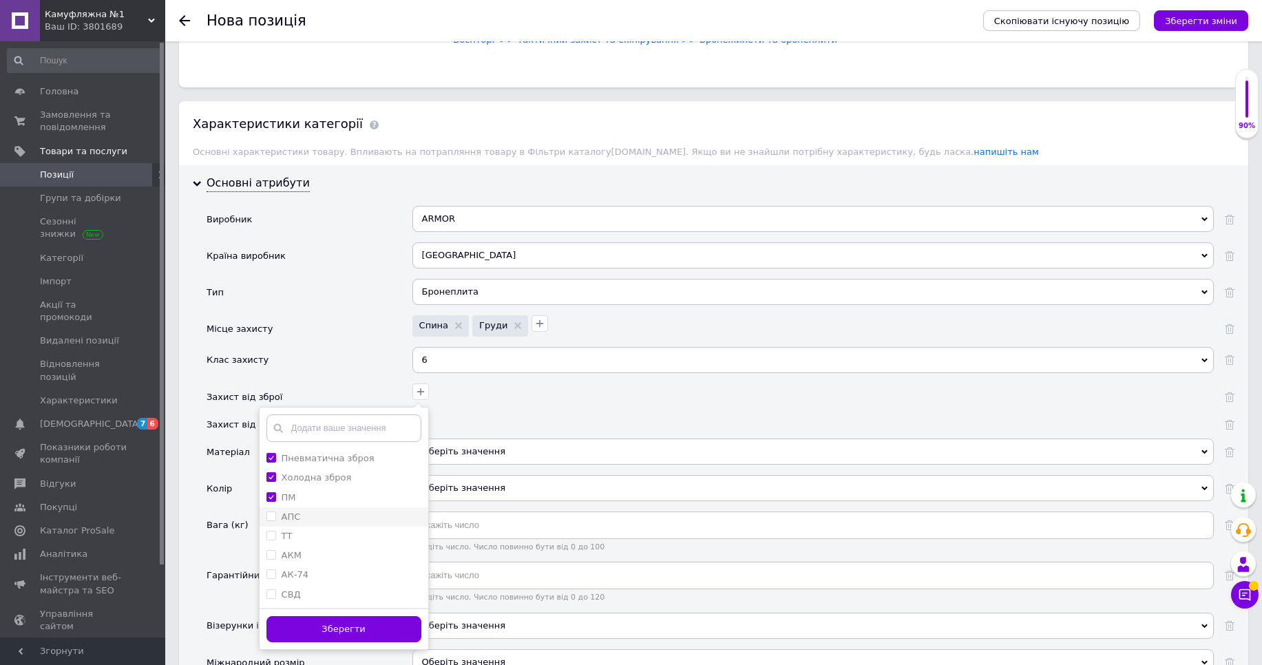
checkbox input "true"
click at [302, 524] on li "АПС" at bounding box center [344, 517] width 169 height 19
checkbox input "true"
click at [304, 537] on div "ТТ" at bounding box center [344, 536] width 155 height 12
checkbox input "true"
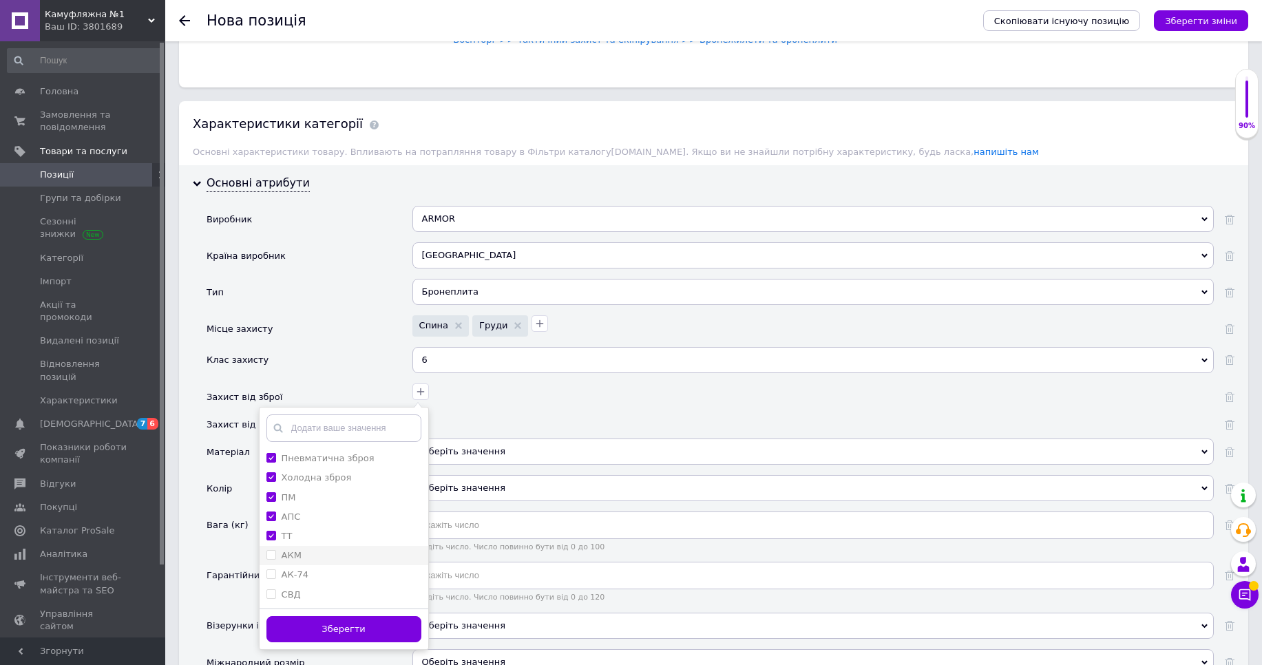
click at [307, 559] on div "АКМ" at bounding box center [344, 556] width 155 height 12
checkbox input "true"
click at [307, 577] on div "АК-74" at bounding box center [344, 575] width 155 height 12
checkbox input "true"
click at [310, 596] on div "СВД" at bounding box center [344, 595] width 155 height 12
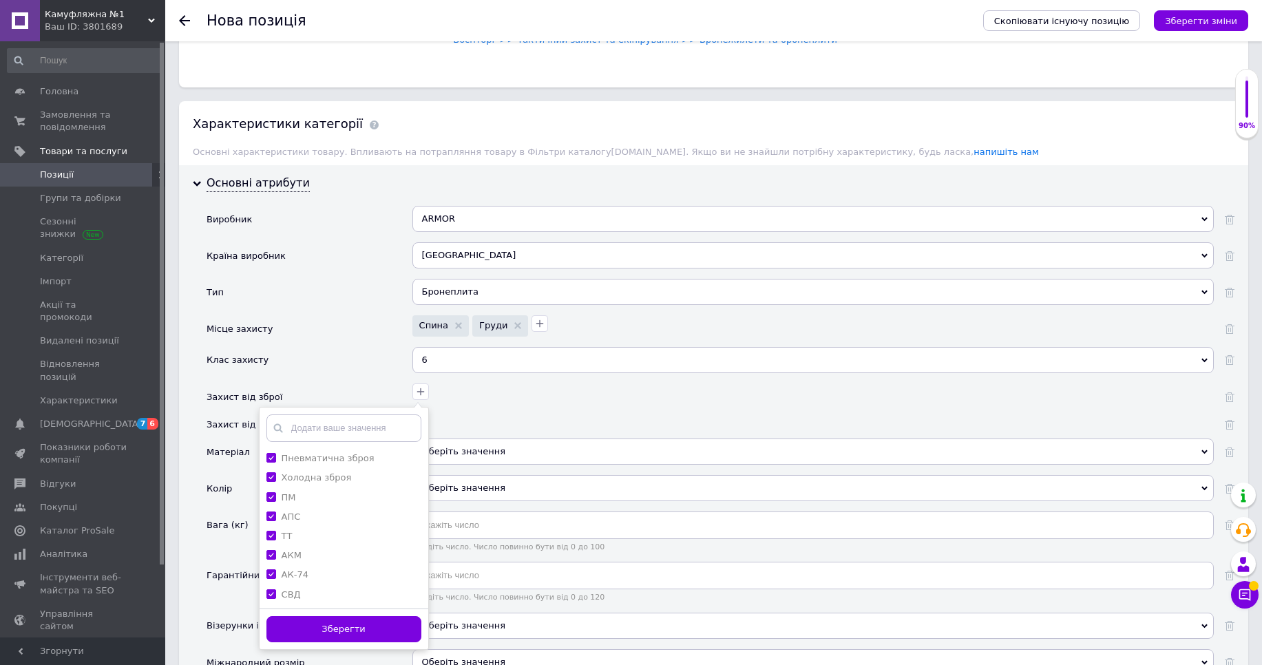
checkbox input "true"
click at [332, 632] on button "Зберегти" at bounding box center [344, 629] width 155 height 27
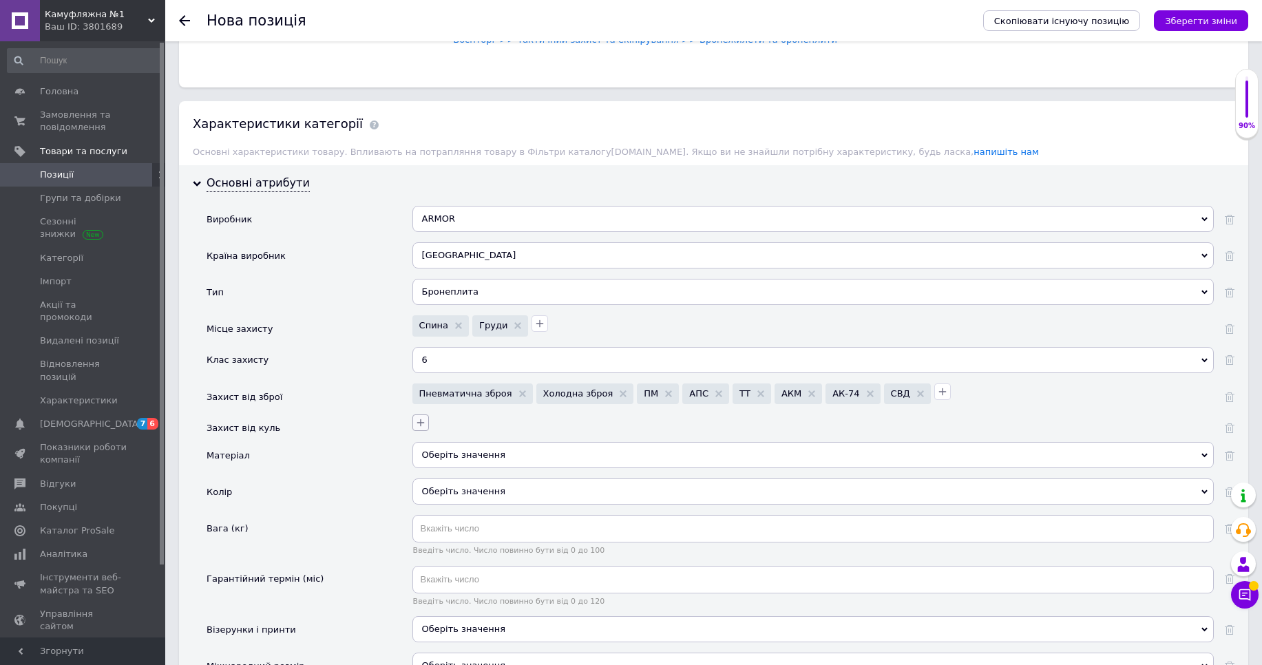
click at [417, 423] on icon "button" at bounding box center [421, 423] width 8 height 8
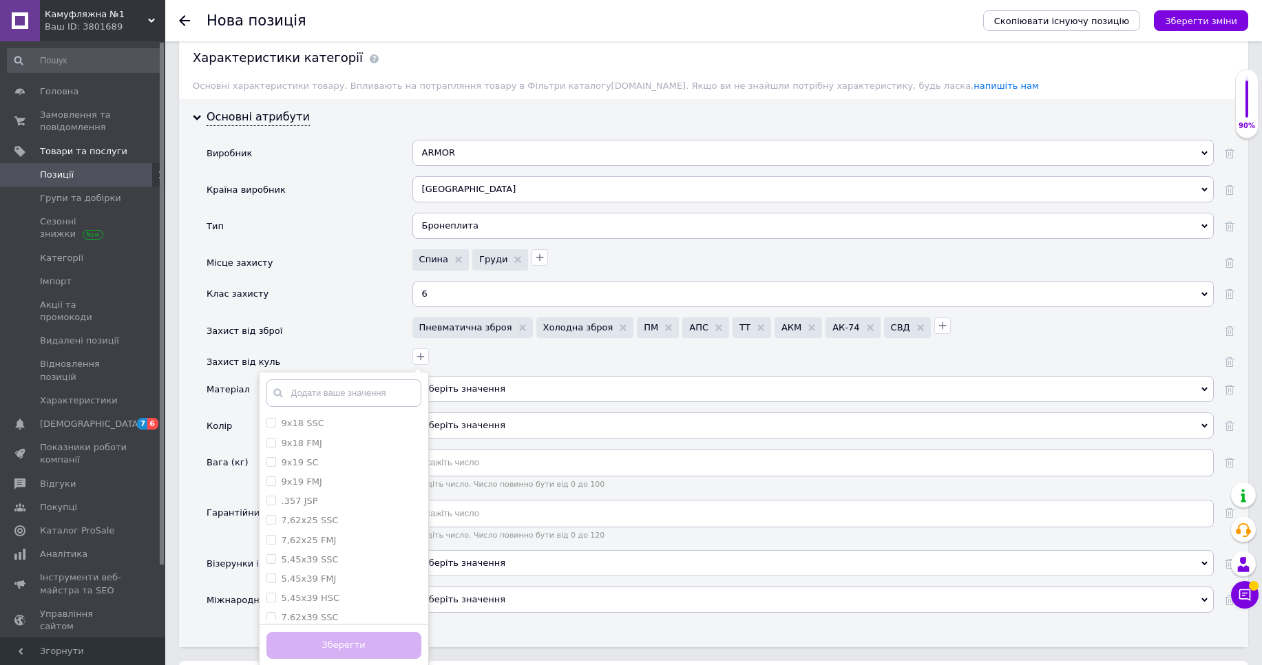
scroll to position [1240, 0]
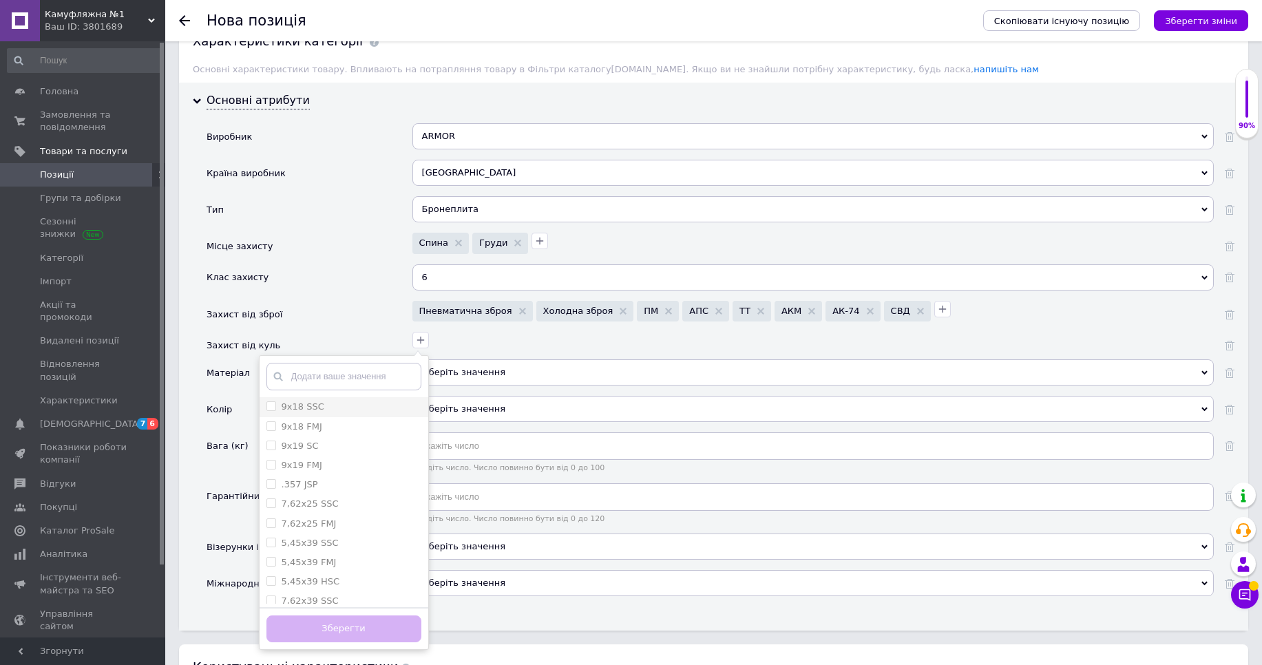
click at [267, 410] on SSC "9х18 SSC" at bounding box center [271, 406] width 9 height 9
checkbox SSC "true"
click at [271, 427] on FMJ "9х18 FMJ" at bounding box center [271, 426] width 9 height 9
checkbox FMJ "true"
click at [271, 443] on SC "9х19 SC" at bounding box center [271, 445] width 9 height 9
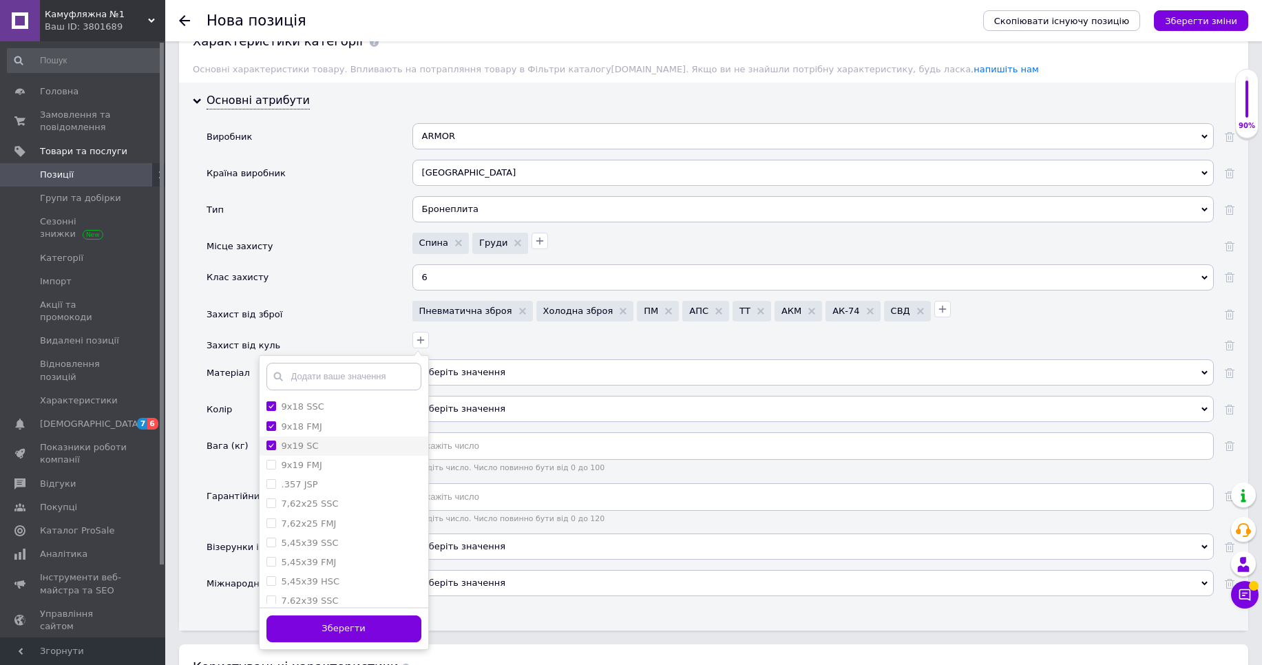
checkbox SC "true"
click at [267, 471] on label "9х19 FMJ" at bounding box center [295, 465] width 56 height 12
click at [267, 469] on FMJ "9х19 FMJ" at bounding box center [271, 464] width 9 height 9
click at [269, 470] on span at bounding box center [272, 465] width 10 height 10
click at [269, 469] on FMJ "9х19 FMJ" at bounding box center [271, 464] width 9 height 9
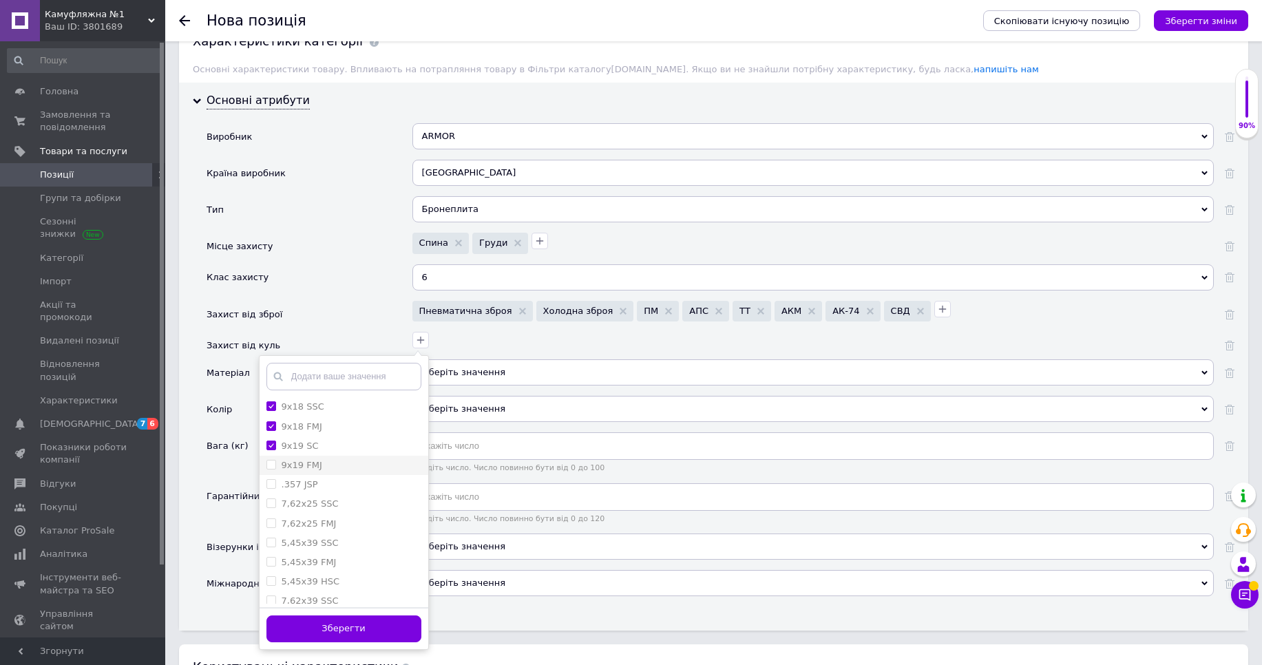
checkbox FMJ "false"
click at [273, 501] on SSC "7,62x25 SSC" at bounding box center [271, 503] width 9 height 9
checkbox SSC "true"
click at [273, 470] on span at bounding box center [272, 465] width 10 height 10
click at [273, 469] on FMJ "9х19 FMJ" at bounding box center [271, 464] width 9 height 9
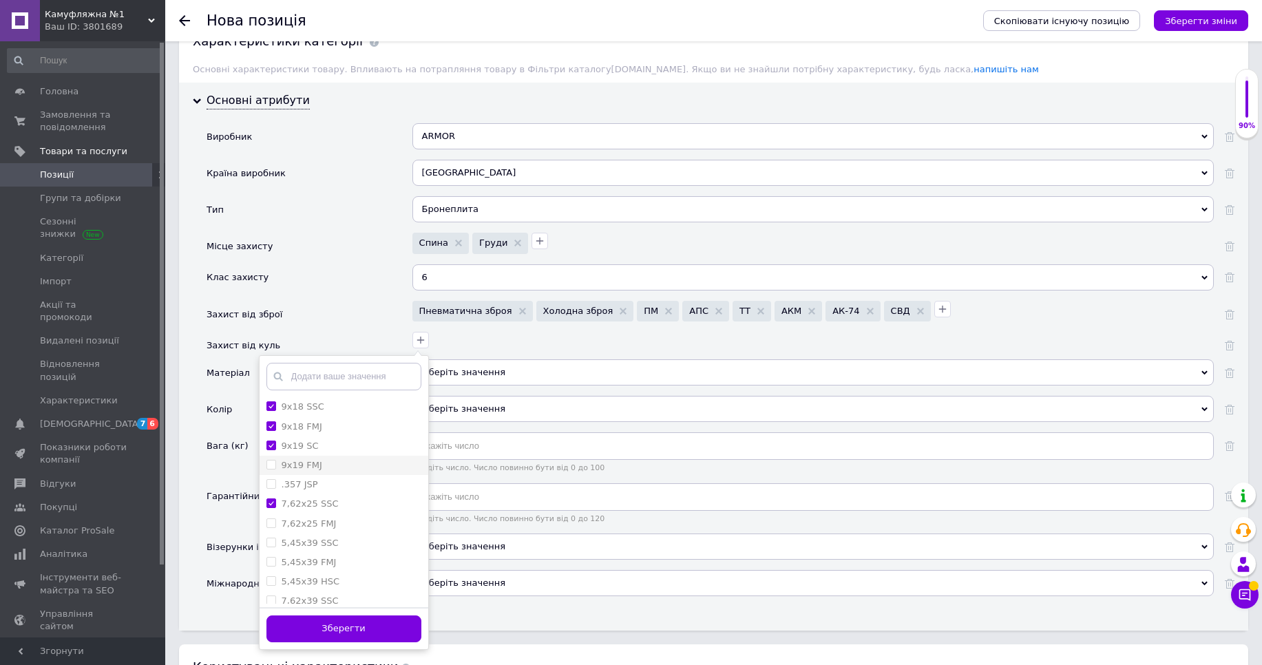
click at [269, 467] on FMJ "9х19 FMJ" at bounding box center [271, 464] width 9 height 9
checkbox FMJ "true"
click at [273, 529] on label "7,62x25 FMJ" at bounding box center [302, 524] width 70 height 12
click at [273, 528] on FMJ "7,62x25 FMJ" at bounding box center [271, 523] width 9 height 9
click at [275, 520] on FMJ "7,62x25 FMJ" at bounding box center [271, 523] width 9 height 9
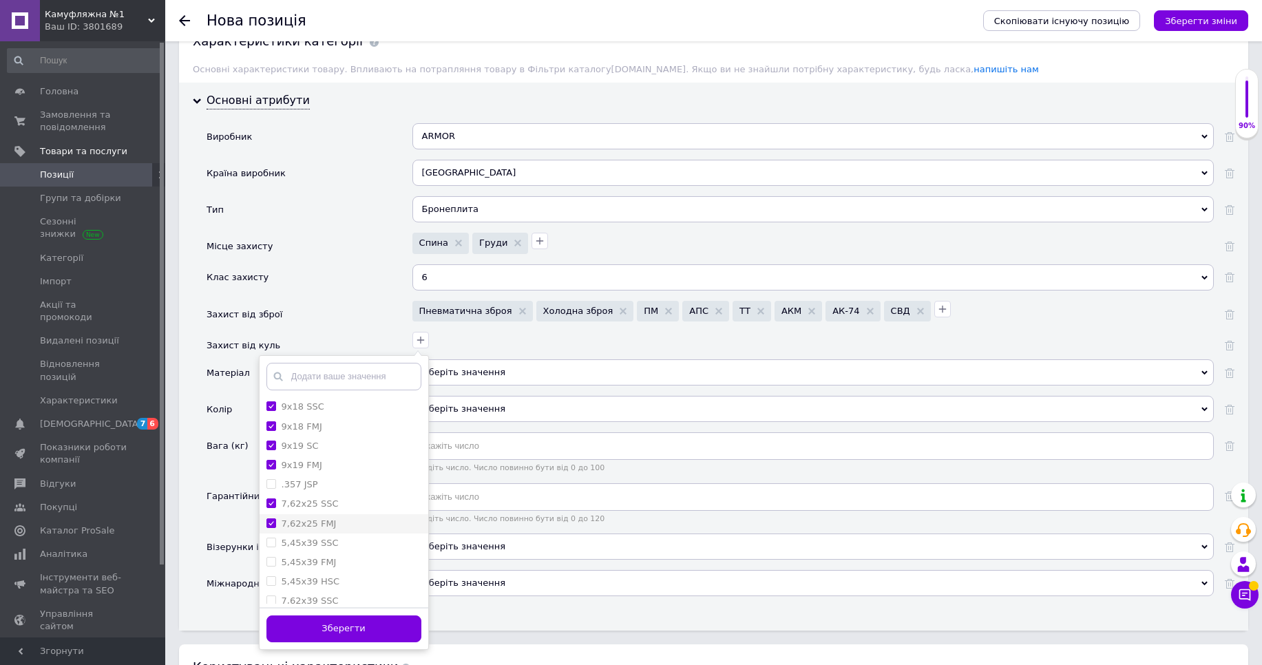
checkbox FMJ "true"
click at [274, 541] on SSC "5,45x39 SSC" at bounding box center [271, 542] width 9 height 9
checkbox SSC "true"
click at [271, 565] on FMJ "5,45x39 FMJ" at bounding box center [271, 561] width 9 height 9
checkbox FMJ "true"
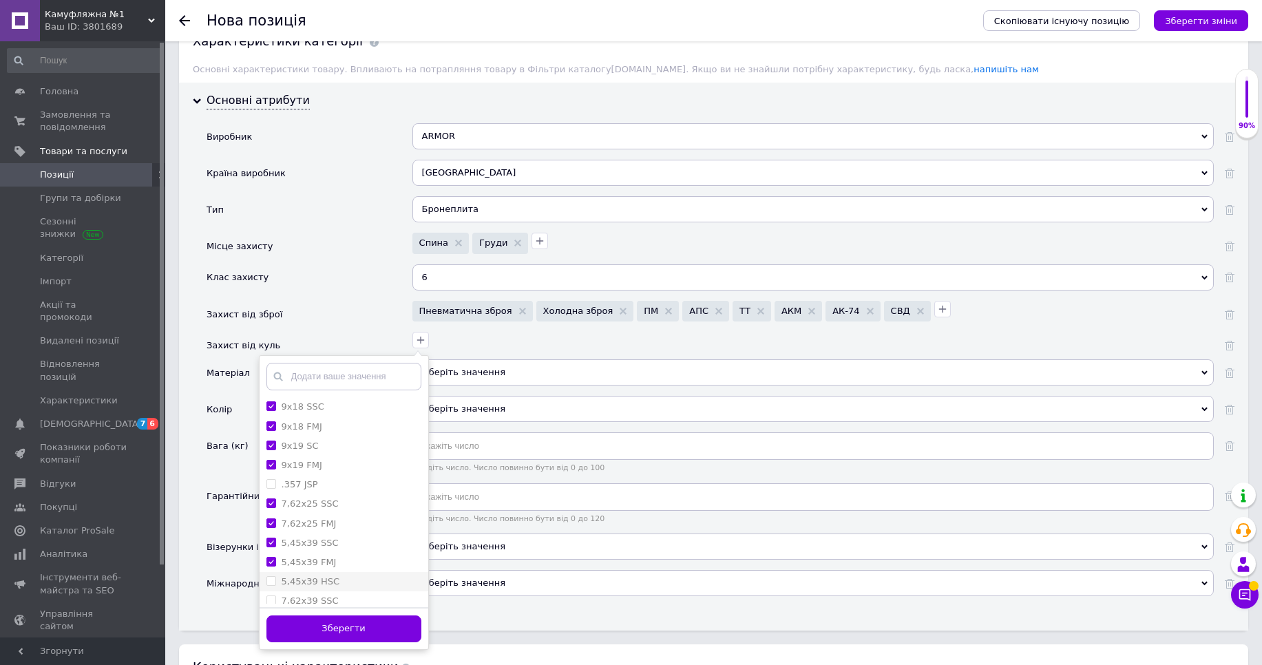
click at [271, 579] on НЅС "5,45x39 НЅС" at bounding box center [271, 580] width 9 height 9
checkbox НЅС "true"
click at [268, 517] on SSC "7,62x39 SSC" at bounding box center [271, 517] width 9 height 9
checkbox SSC "true"
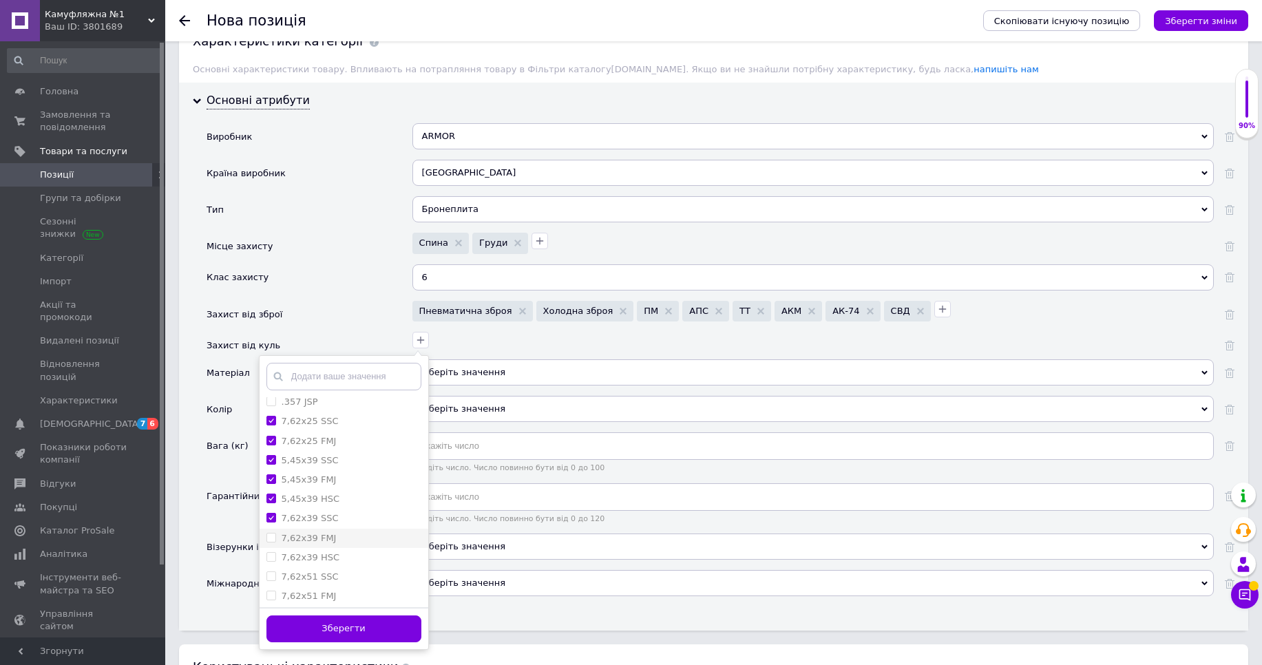
click at [267, 541] on FMJ "7,62x39 FMJ" at bounding box center [271, 537] width 9 height 9
checkbox FMJ "true"
click at [267, 554] on HSC "7,62x39 HSC" at bounding box center [271, 556] width 9 height 9
checkbox HSC "true"
click at [269, 575] on ЅЅС "7,62x51 ЅЅС" at bounding box center [271, 576] width 9 height 9
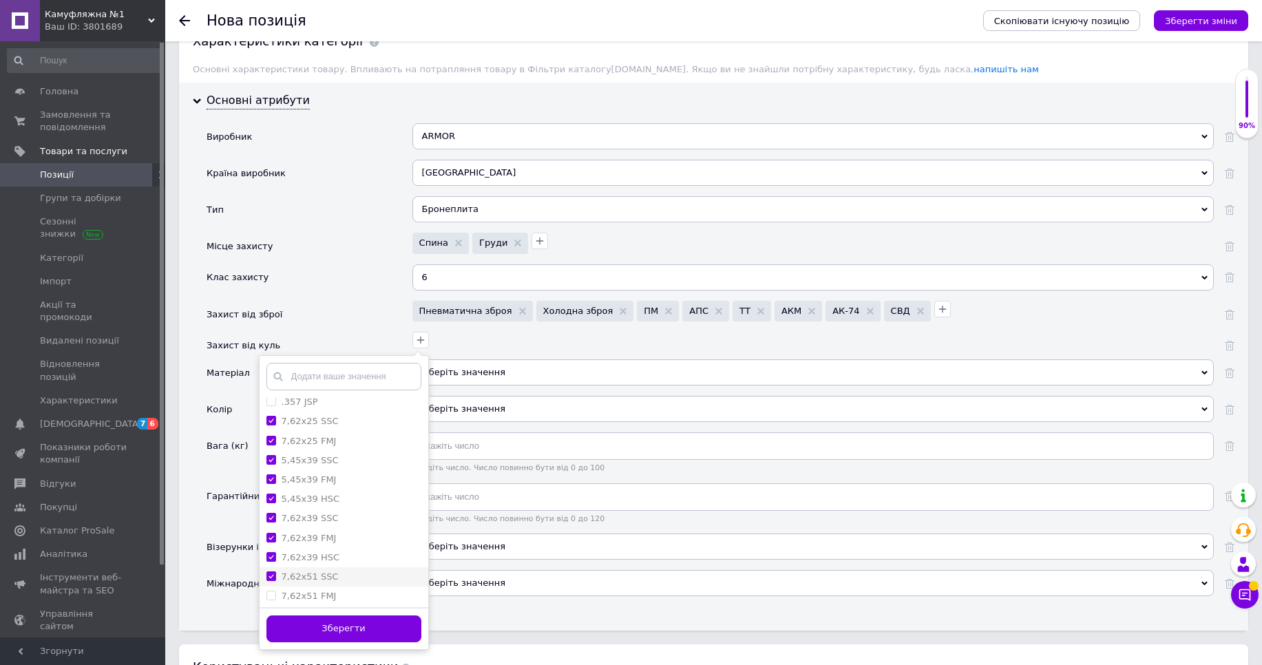
checkbox ЅЅС "true"
drag, startPoint x: 269, startPoint y: 590, endPoint x: 303, endPoint y: 570, distance: 39.6
click at [270, 591] on label "7,62x51 FMJ" at bounding box center [302, 596] width 70 height 12
click at [270, 591] on FMJ "7,62x51 FMJ" at bounding box center [271, 595] width 9 height 9
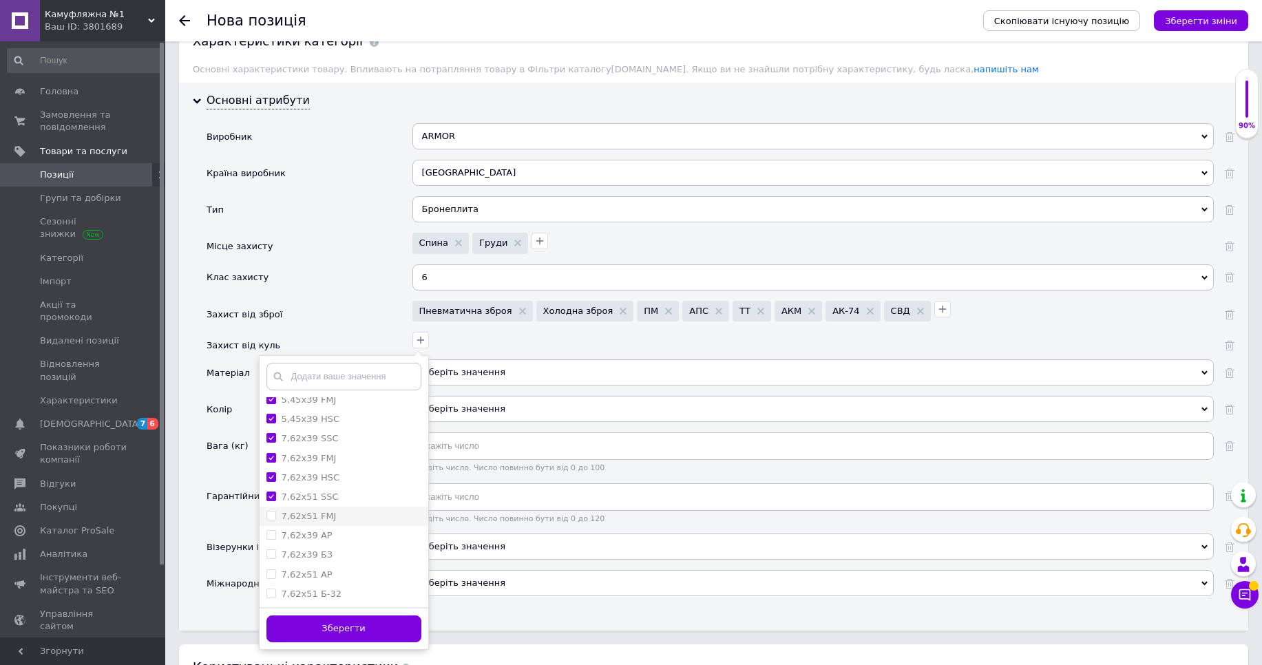
click at [267, 510] on li "7,62x51 FMJ" at bounding box center [344, 516] width 169 height 19
checkbox FMJ "true"
click at [268, 532] on AP "7,62x39 AP" at bounding box center [271, 534] width 9 height 9
checkbox AP "true"
click at [271, 558] on БЗ "7,62x39 БЗ" at bounding box center [271, 554] width 9 height 9
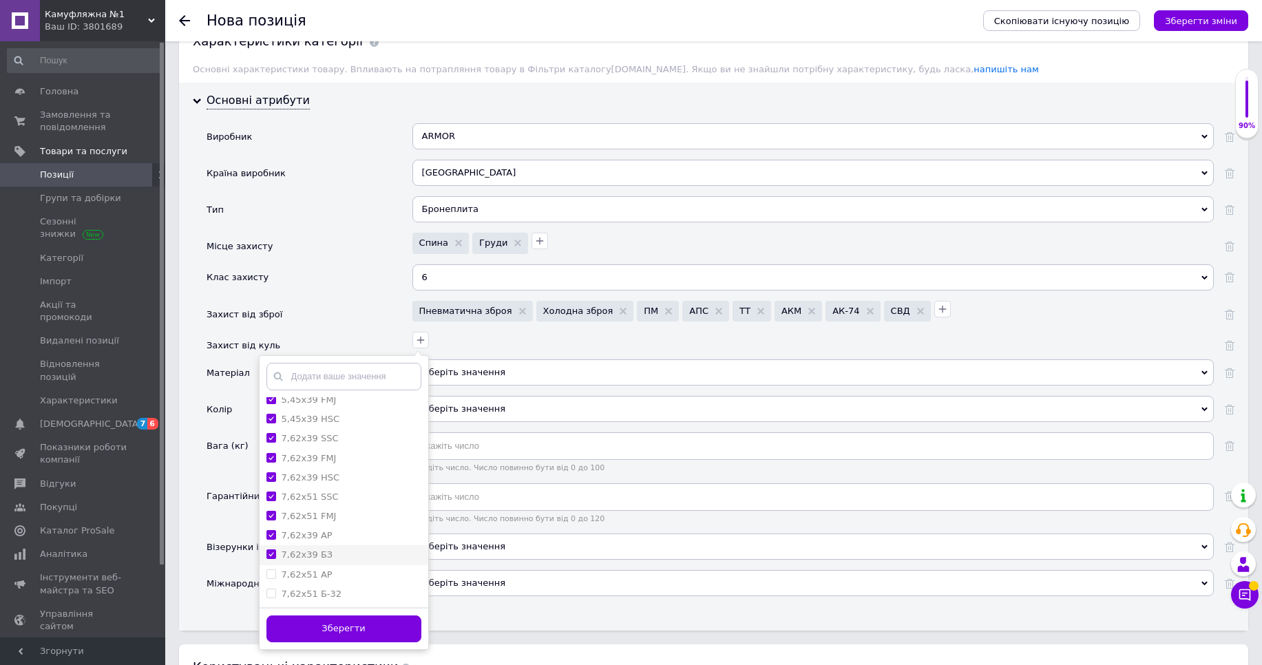
checkbox БЗ "true"
click at [273, 573] on AP "7,62x51 AP" at bounding box center [271, 574] width 9 height 9
checkbox AP "true"
click at [271, 593] on Б-32 "7,62x51 Б-32" at bounding box center [271, 593] width 9 height 9
checkbox Б-32 "true"
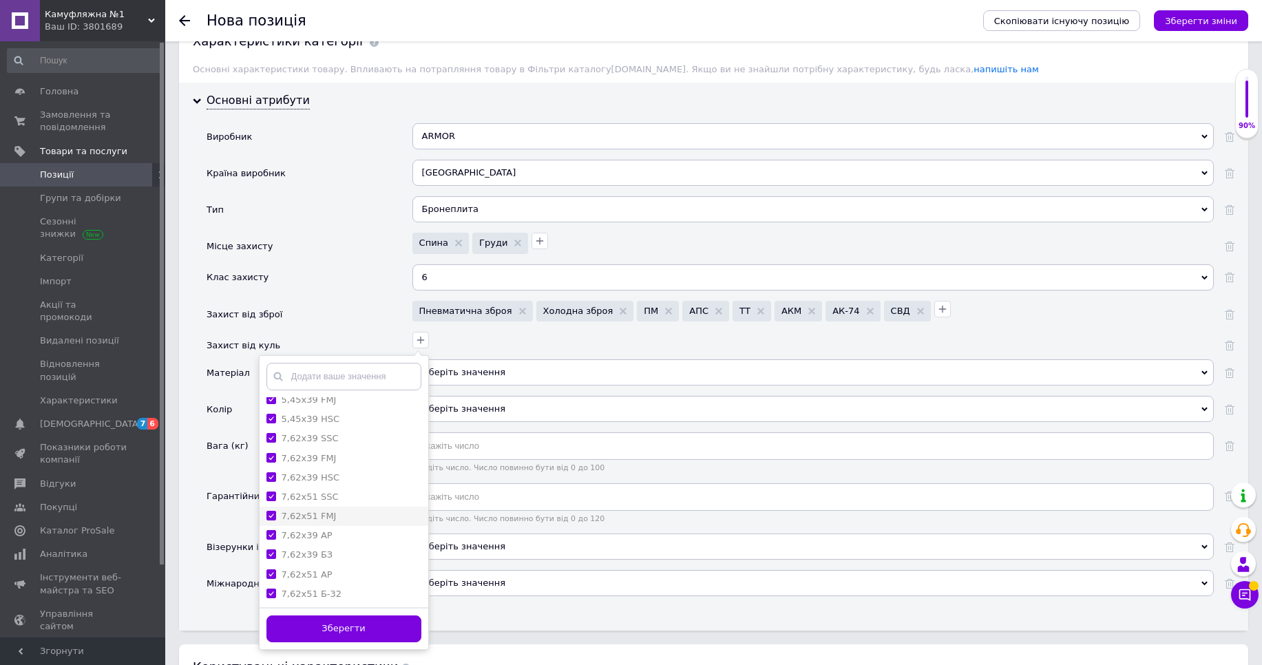
scroll to position [1405, 0]
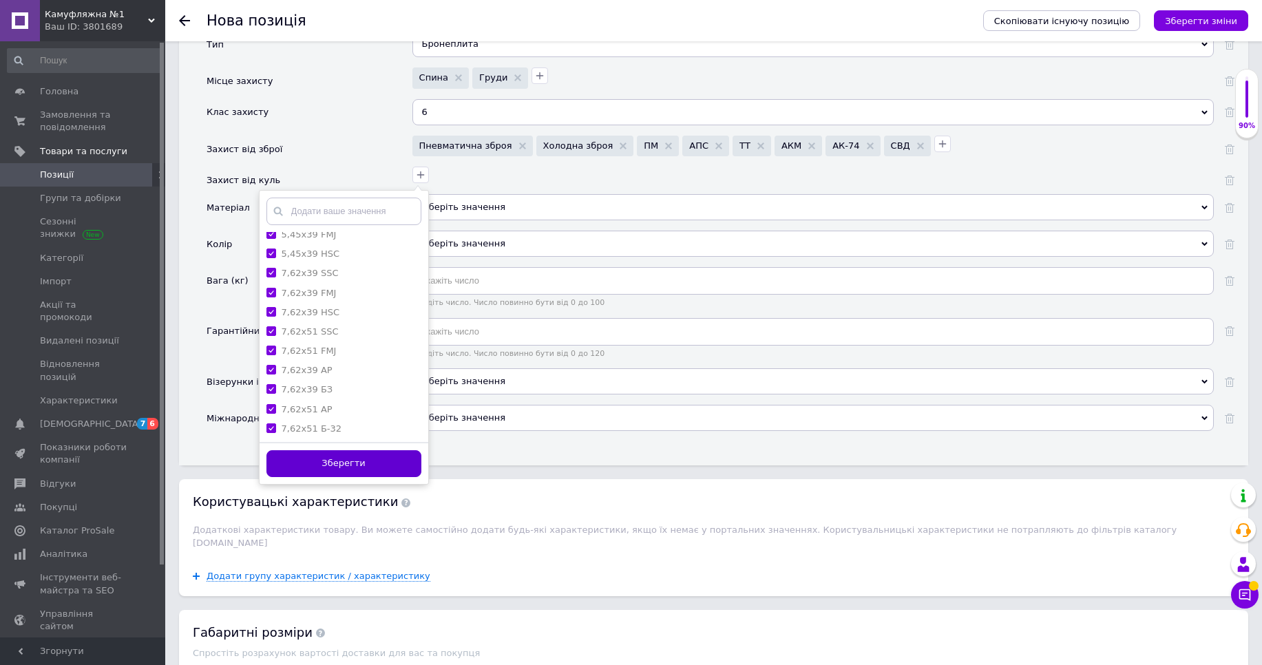
click at [333, 470] on button "Зберегти" at bounding box center [344, 463] width 155 height 27
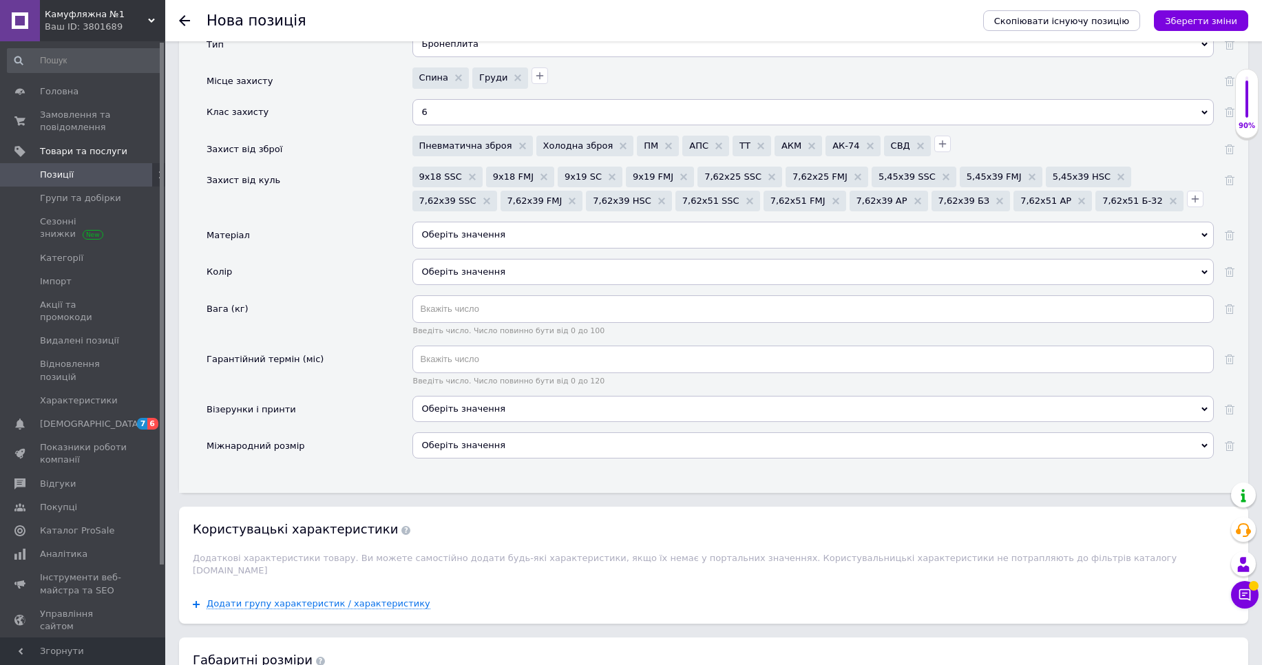
click at [457, 242] on div "Оберіть значення" at bounding box center [814, 235] width 802 height 26
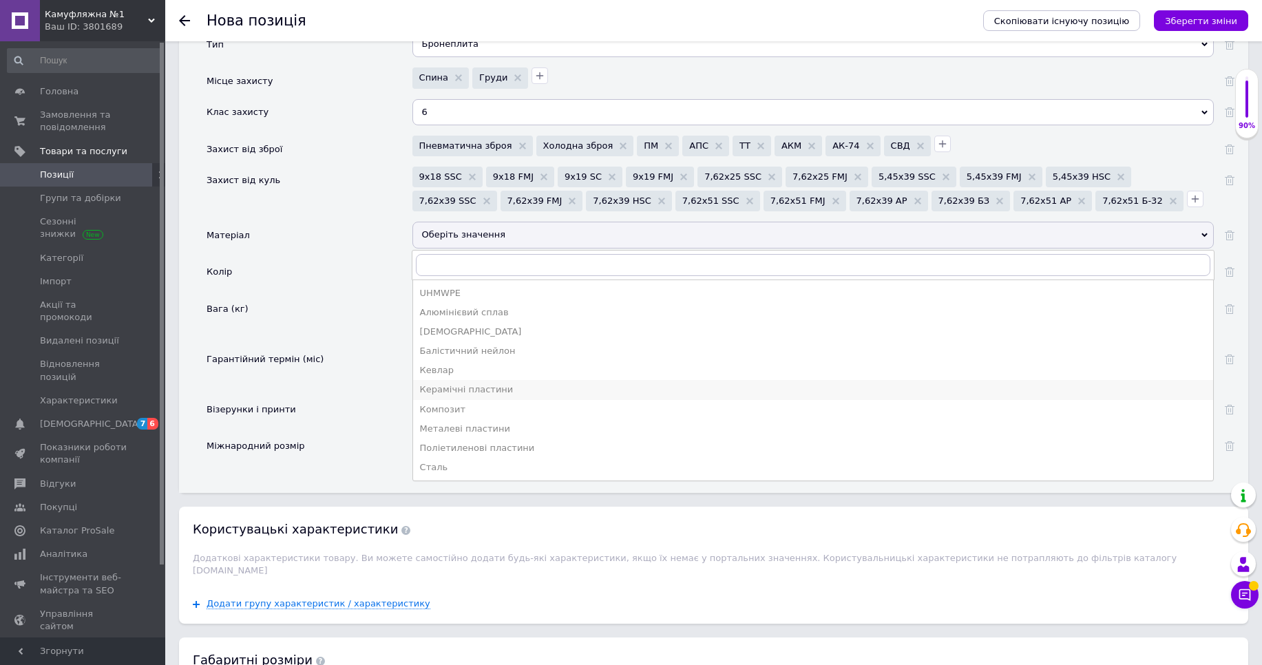
click at [492, 389] on div "Керамічні пластини" at bounding box center [813, 390] width 787 height 12
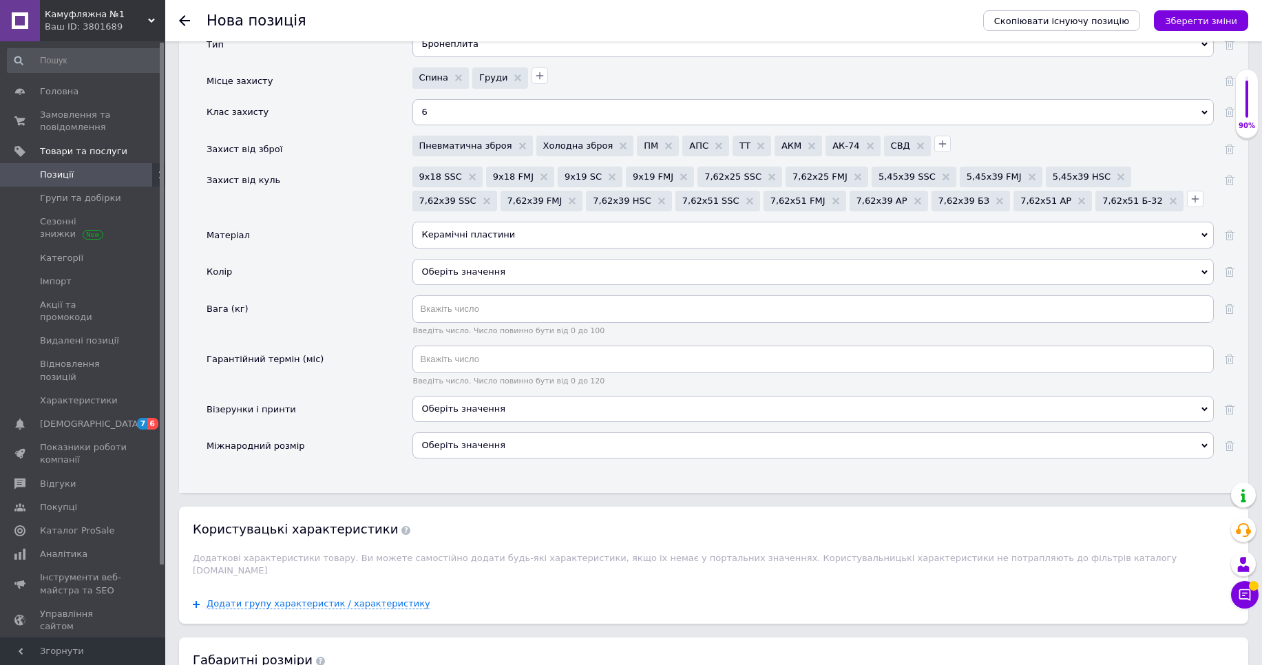
click at [442, 271] on div "Оберіть значення" at bounding box center [814, 272] width 802 height 26
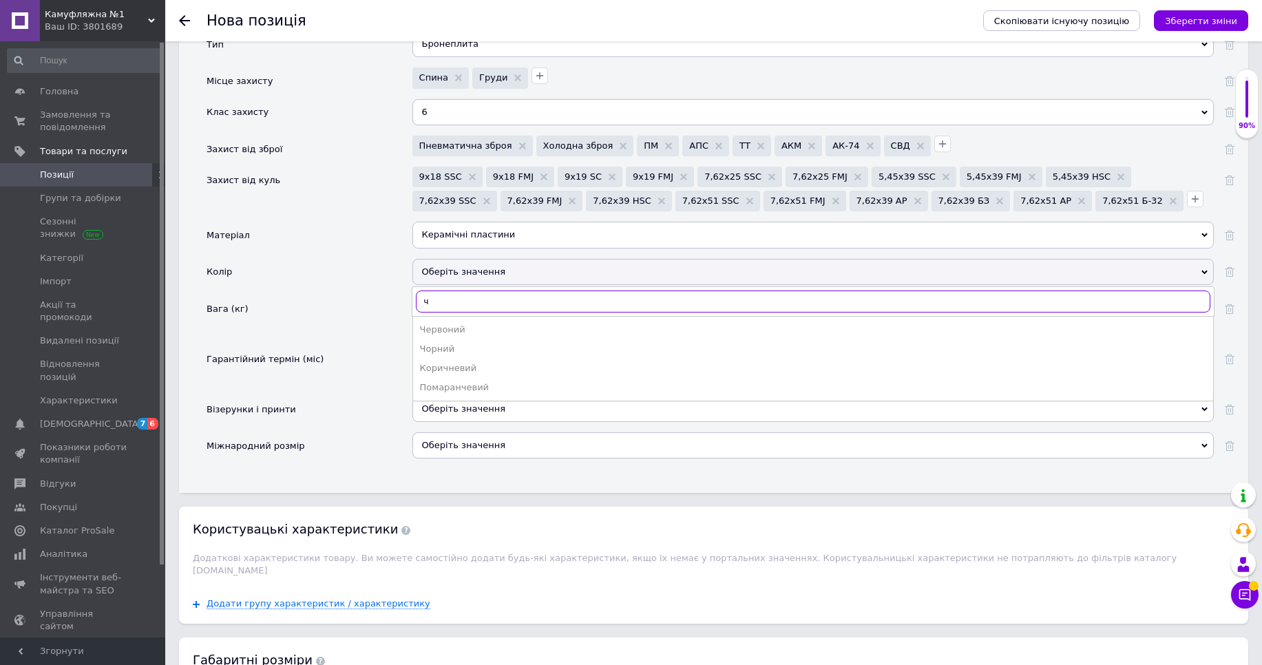
scroll to position [0, 0]
type input "чорн"
click at [475, 329] on div "Чорний" at bounding box center [813, 330] width 787 height 12
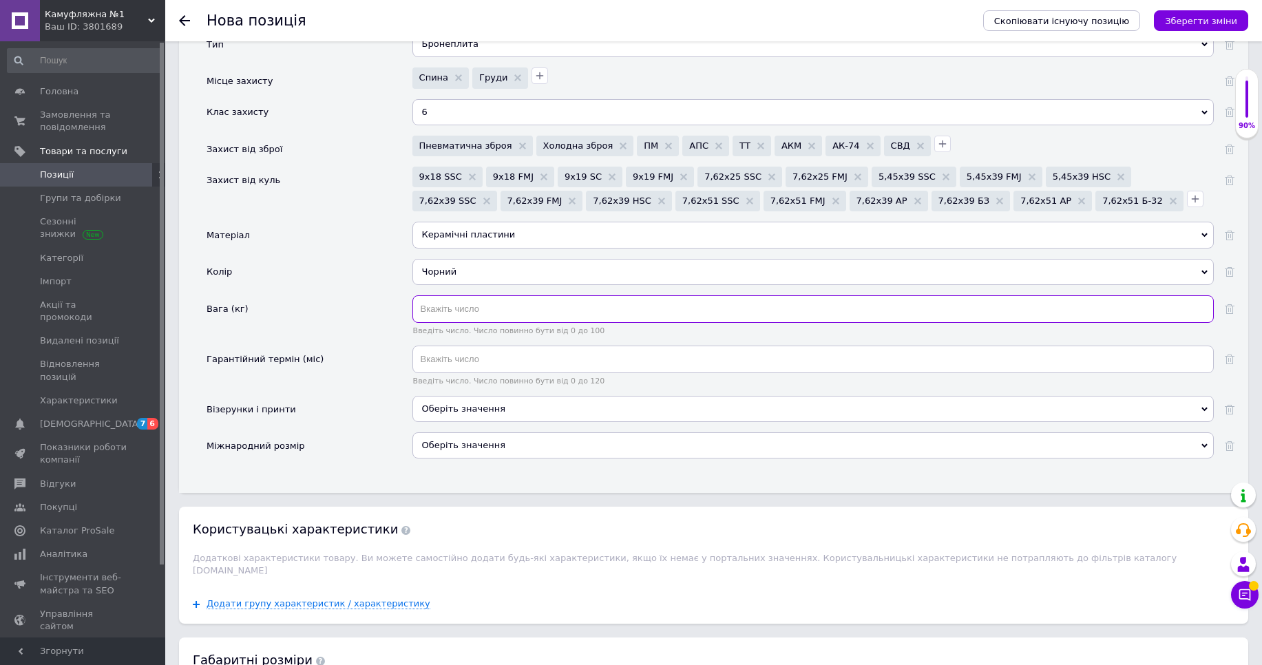
click at [474, 317] on input "text" at bounding box center [814, 309] width 802 height 28
type input "2.8"
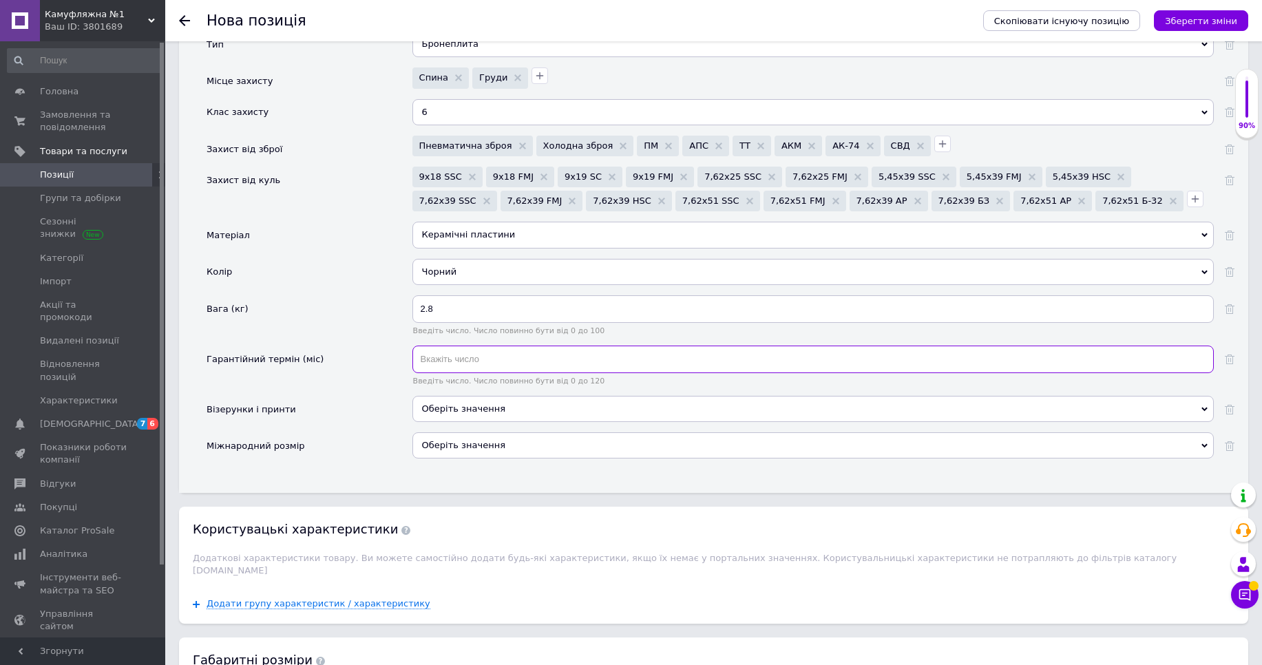
click at [433, 364] on input "text" at bounding box center [814, 360] width 802 height 28
type input "60"
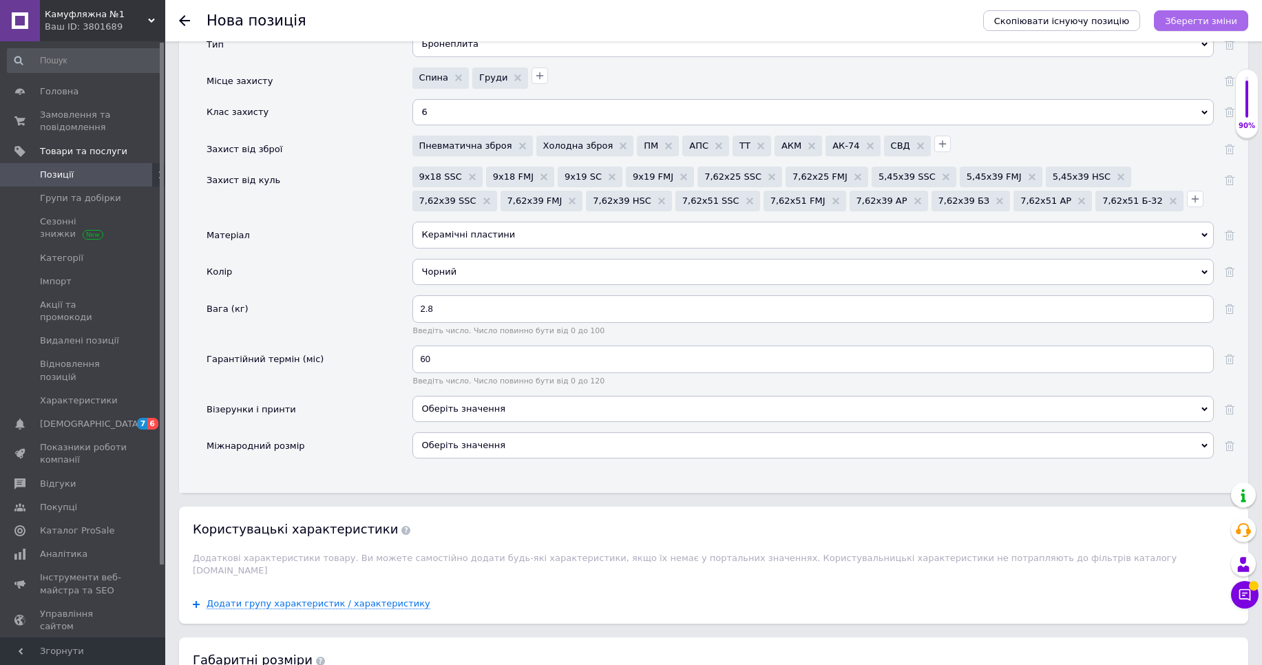
click at [1183, 21] on icon "Зберегти зміни" at bounding box center [1201, 21] width 72 height 10
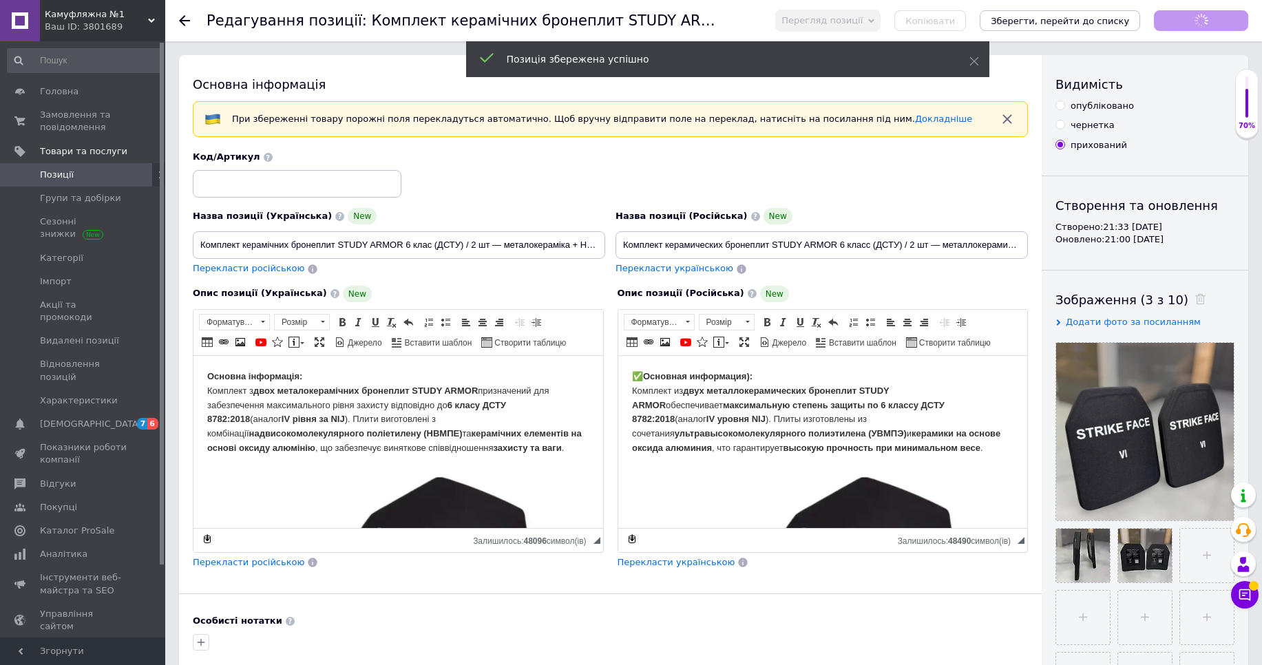
click at [105, 175] on span "Позиції" at bounding box center [83, 175] width 87 height 12
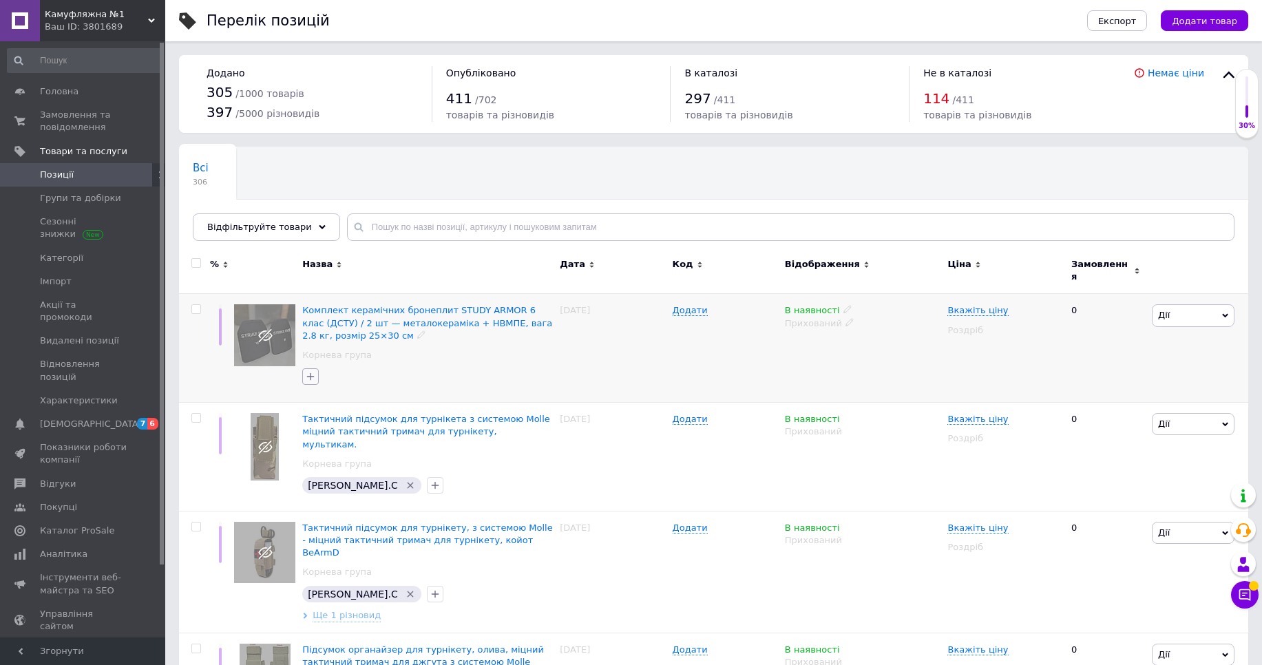
click at [308, 371] on icon "button" at bounding box center [310, 376] width 11 height 11
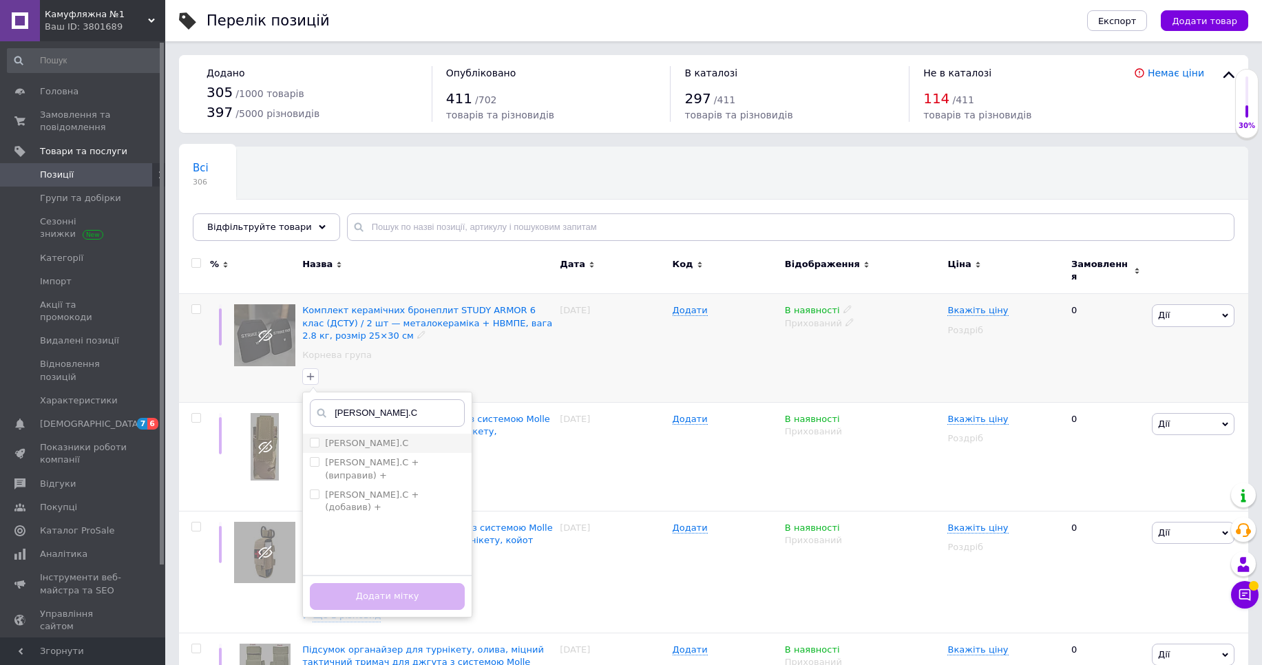
type input "[PERSON_NAME].С"
click at [373, 441] on div "[PERSON_NAME].С" at bounding box center [387, 443] width 155 height 12
checkbox input "true"
click at [397, 596] on button "Додати мітку" at bounding box center [387, 596] width 155 height 27
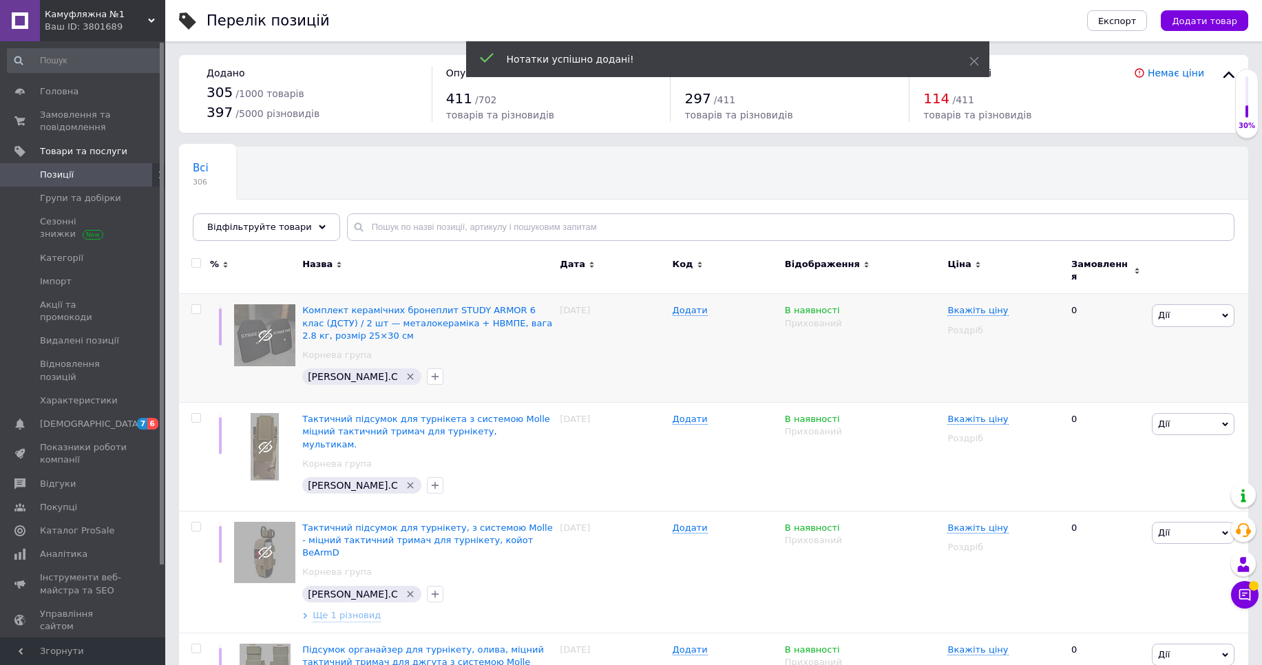
click at [105, 170] on span "Позиції" at bounding box center [83, 175] width 87 height 12
